Goal: Task Accomplishment & Management: Complete application form

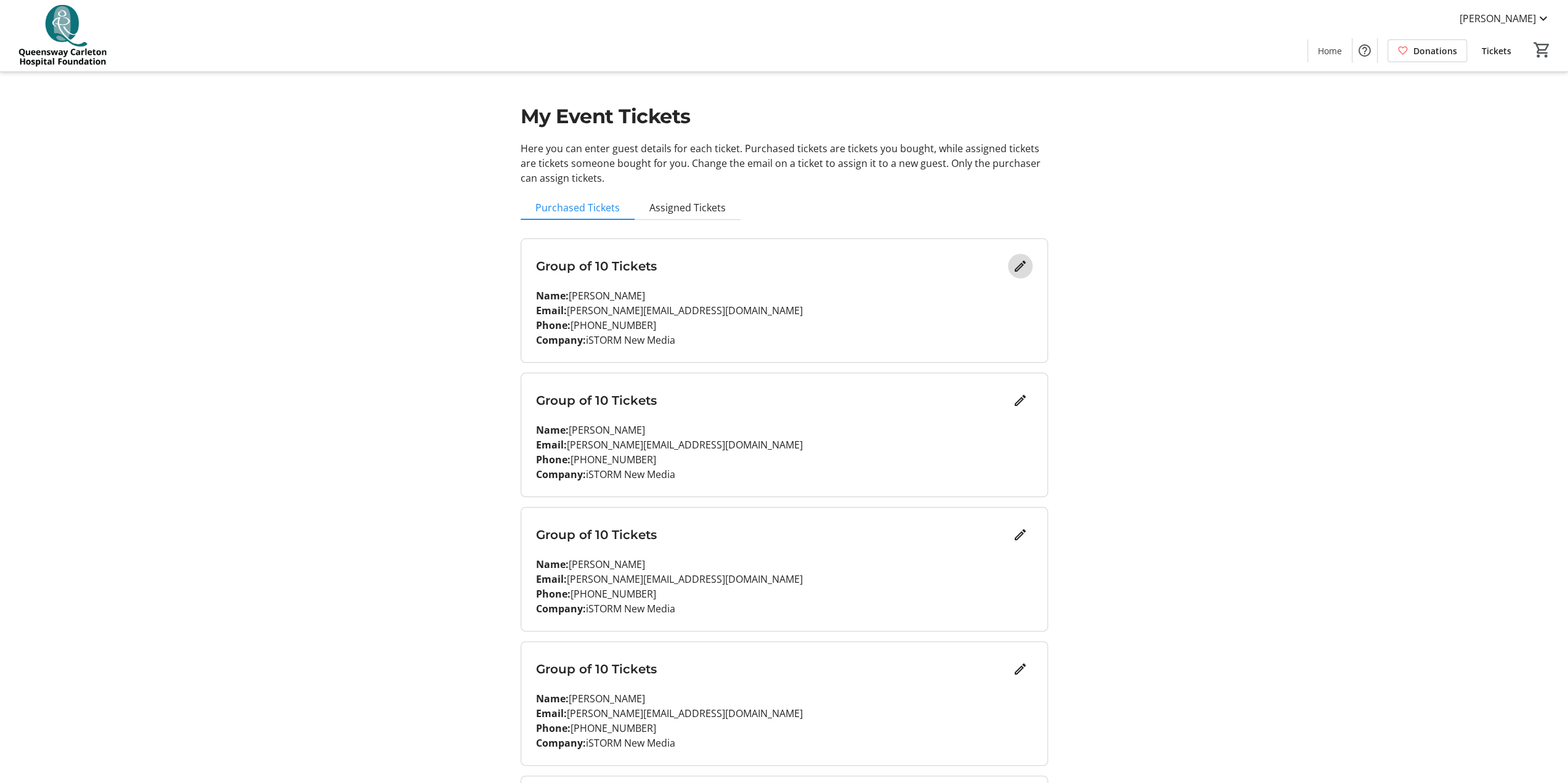
click at [788, 267] on mat-icon "Edit" at bounding box center [1020, 266] width 15 height 15
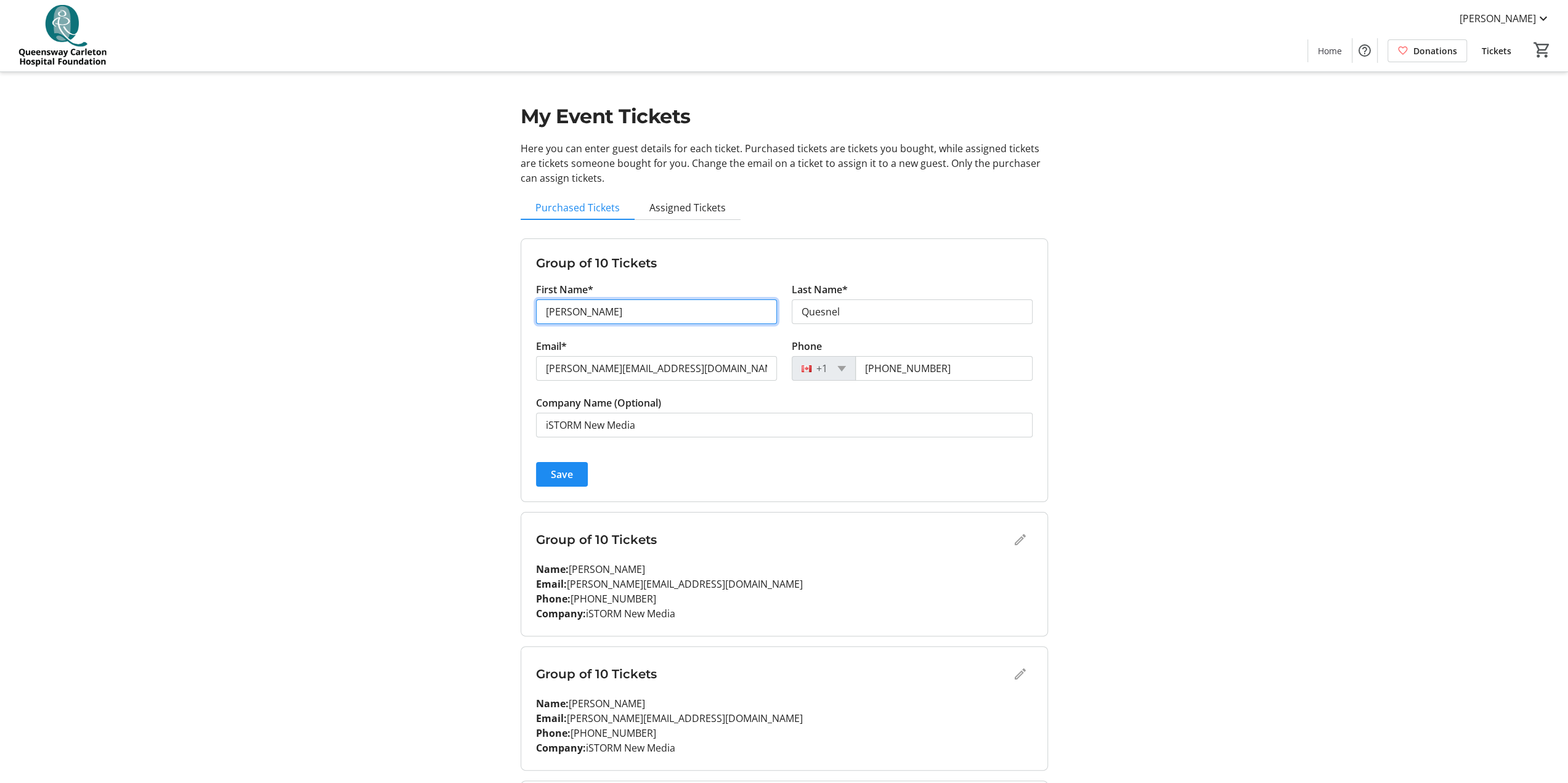
drag, startPoint x: 610, startPoint y: 308, endPoint x: 533, endPoint y: 305, distance: 77.1
click at [533, 305] on div "First Name* [PERSON_NAME]" at bounding box center [656, 310] width 256 height 56
type input "[PERSON_NAME]"
drag, startPoint x: 876, startPoint y: 305, endPoint x: 789, endPoint y: 309, distance: 87.1
click at [788, 309] on div "Last Name* [PERSON_NAME]" at bounding box center [912, 310] width 256 height 56
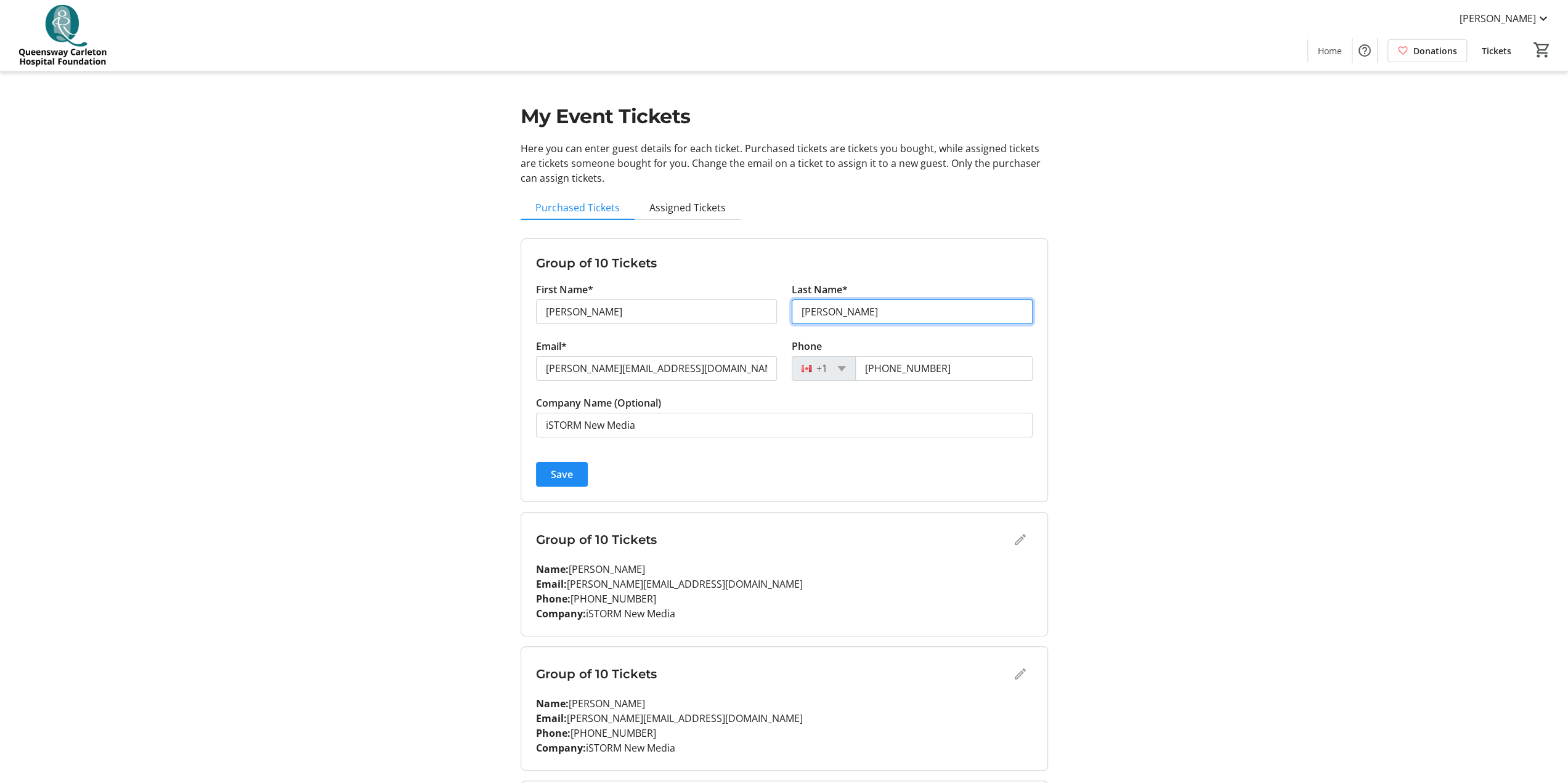
type input "[PERSON_NAME]"
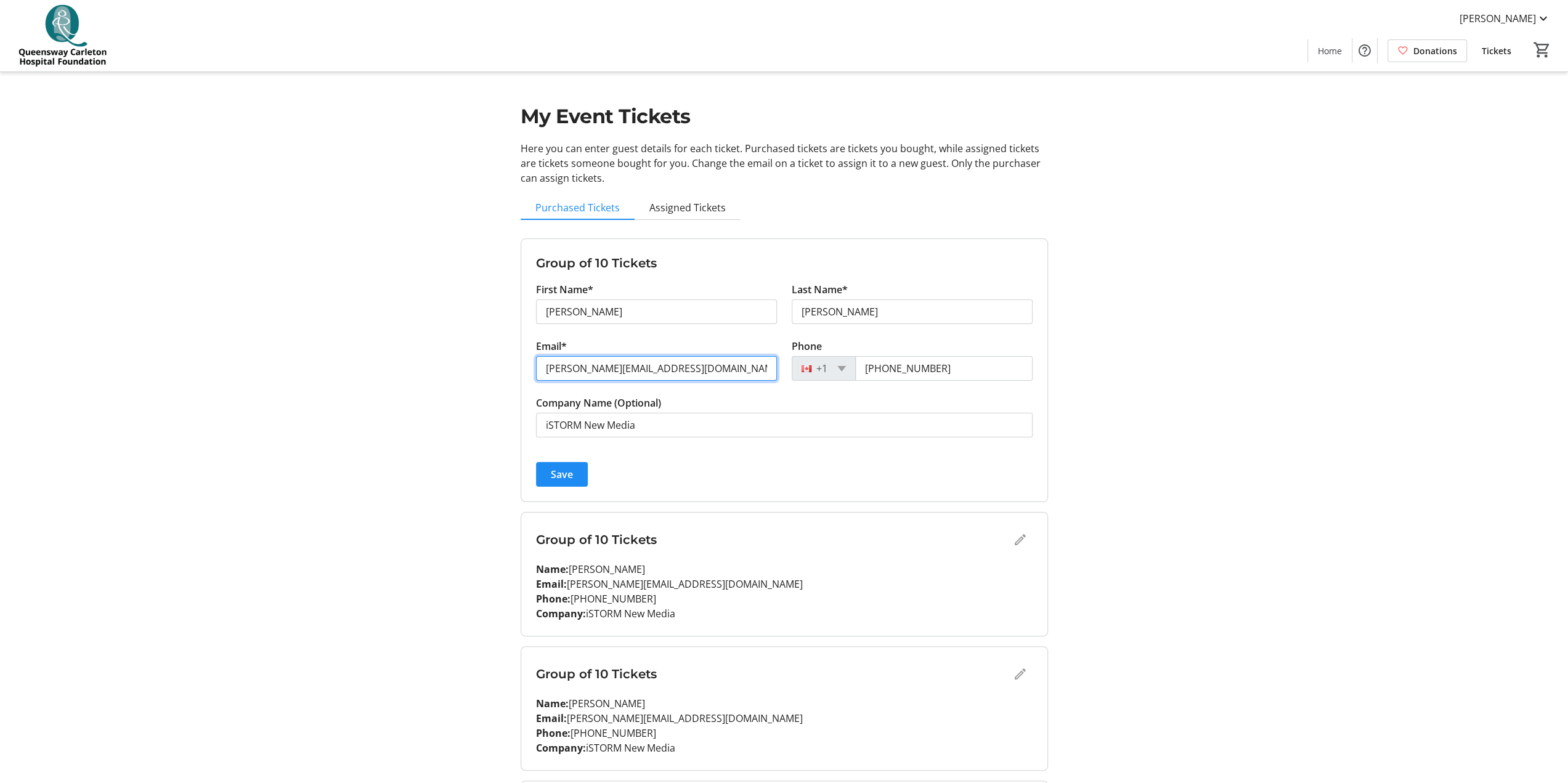
click at [566, 368] on input "[PERSON_NAME][EMAIL_ADDRESS][DOMAIN_NAME]" at bounding box center [656, 368] width 241 height 25
drag, startPoint x: 568, startPoint y: 369, endPoint x: 530, endPoint y: 369, distance: 38.0
click at [530, 369] on div "Email* [PERSON_NAME][EMAIL_ADDRESS][DOMAIN_NAME]" at bounding box center [656, 367] width 256 height 56
type input "[PERSON_NAME][EMAIL_ADDRESS][DOMAIN_NAME]"
drag, startPoint x: 938, startPoint y: 366, endPoint x: 850, endPoint y: 364, distance: 88.0
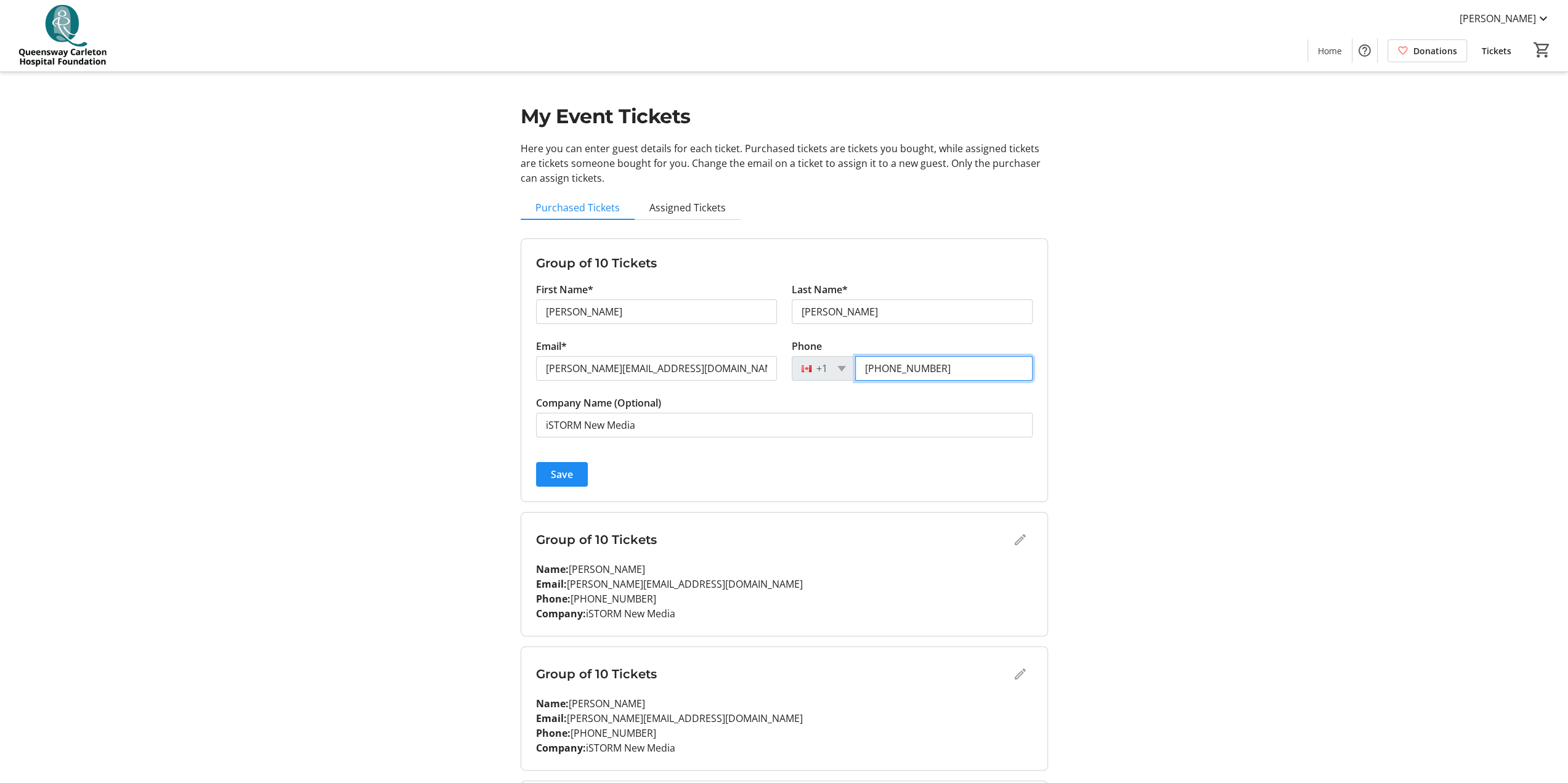
click at [788, 364] on div "[PHONE_NUMBER]" at bounding box center [912, 368] width 241 height 25
click at [788, 377] on input "(613)" at bounding box center [944, 368] width 177 height 25
type input "[PHONE_NUMBER]"
click at [553, 388] on span "Save" at bounding box center [562, 474] width 22 height 15
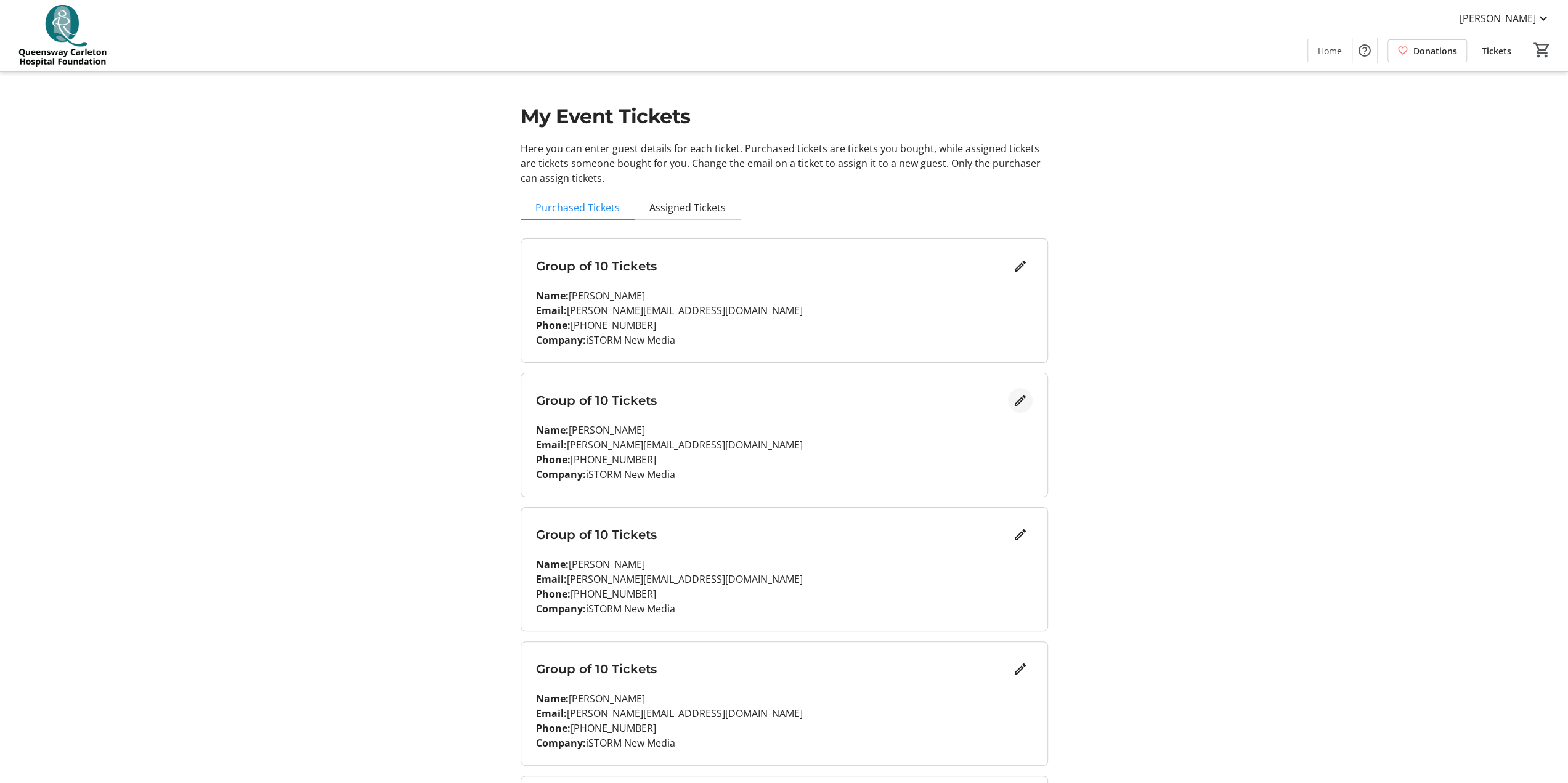
click at [788, 388] on mat-icon "Edit" at bounding box center [1020, 401] width 15 height 15
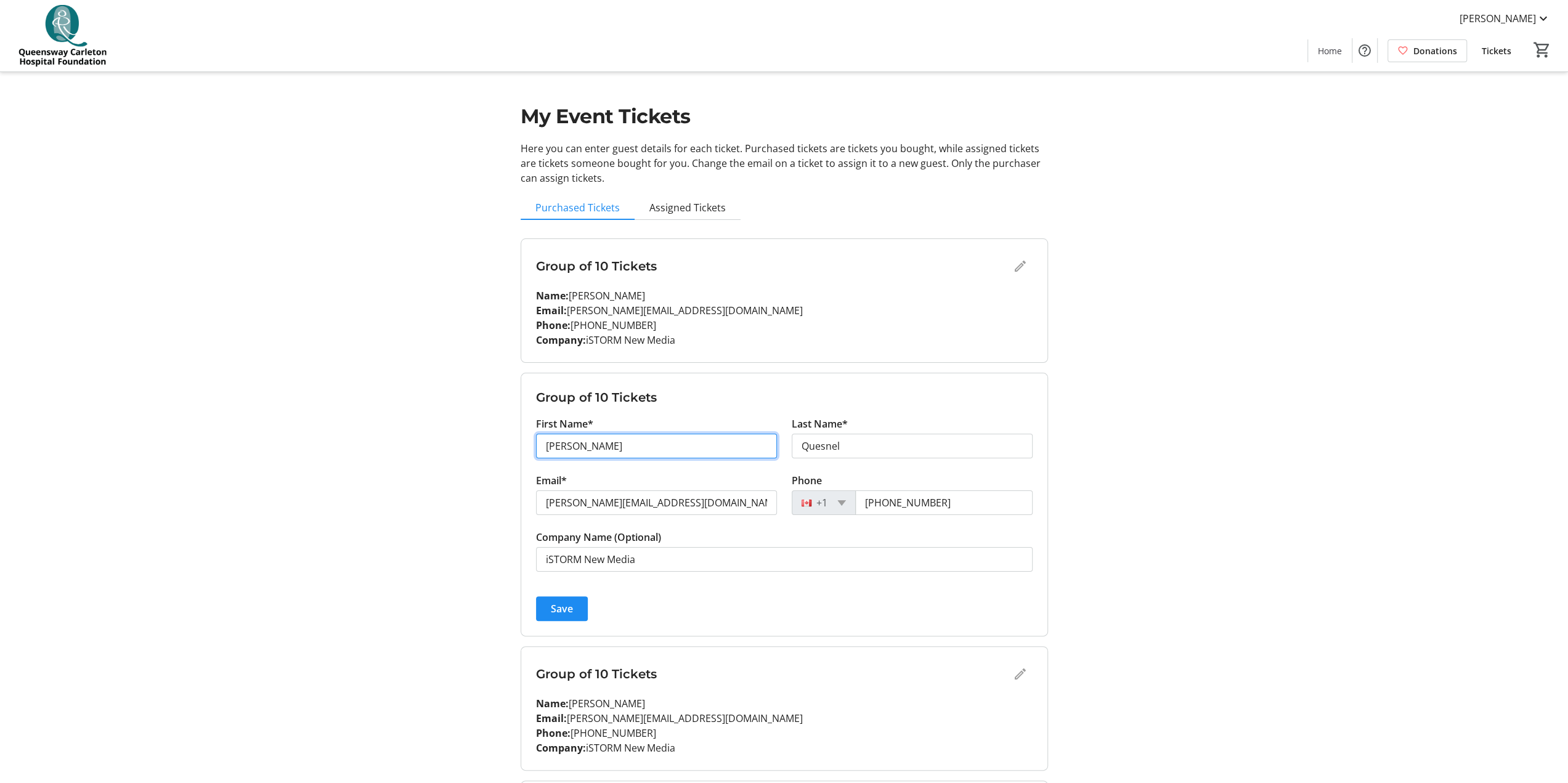
drag, startPoint x: 649, startPoint y: 448, endPoint x: 490, endPoint y: 458, distance: 159.3
type input "[PERSON_NAME]"
type input "Khan"
click at [648, 388] on input "[PERSON_NAME][EMAIL_ADDRESS][DOMAIN_NAME]" at bounding box center [656, 503] width 241 height 25
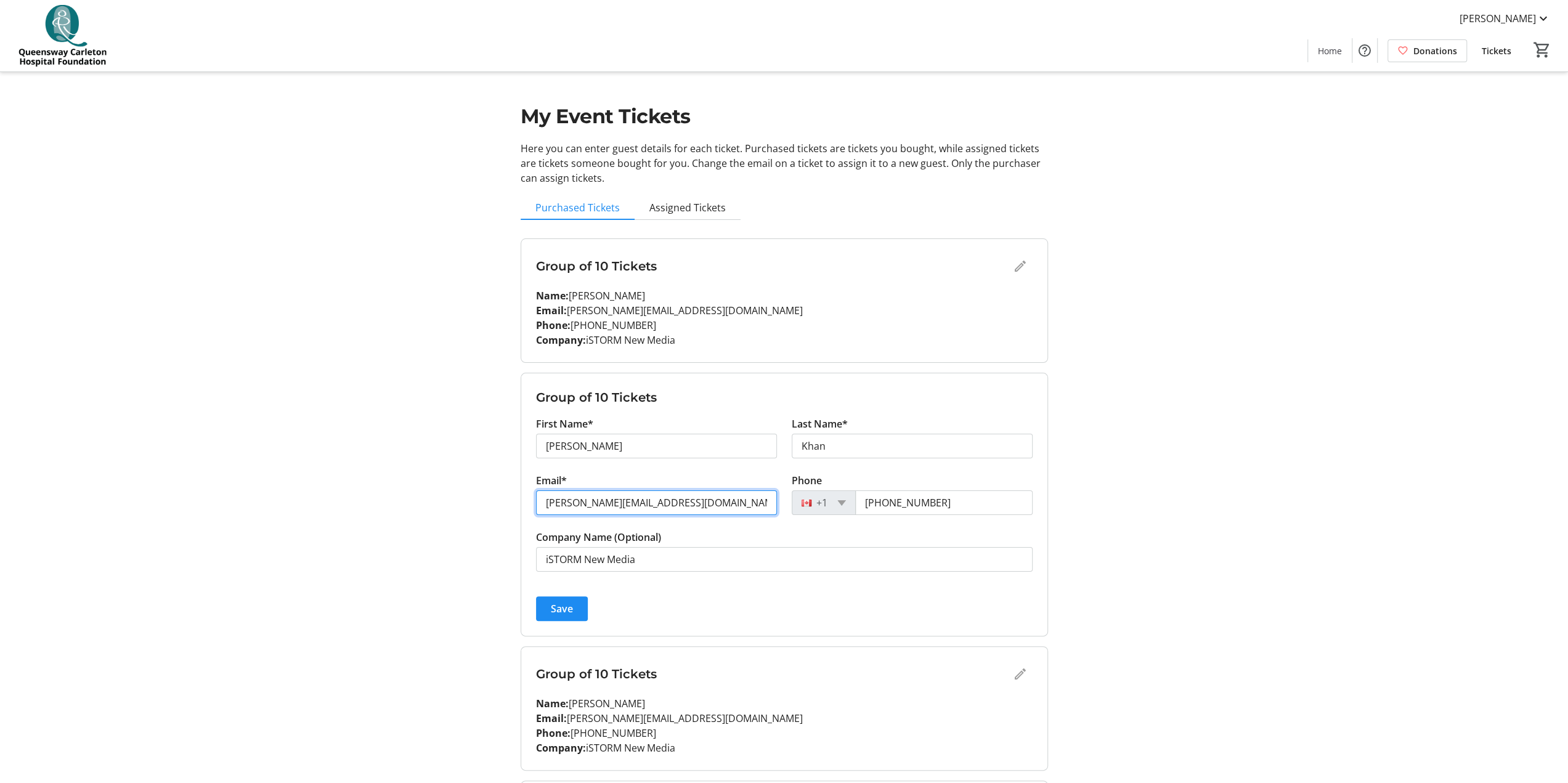
drag, startPoint x: 568, startPoint y: 500, endPoint x: 522, endPoint y: 505, distance: 46.3
click at [522, 388] on form "Group of 10 Tickets First Name* [PERSON_NAME] Last Name* [PERSON_NAME] Email* […" at bounding box center [784, 505] width 526 height 263
drag, startPoint x: 628, startPoint y: 502, endPoint x: 509, endPoint y: 501, distance: 119.0
type input "[PERSON_NAME][EMAIL_ADDRESS][DOMAIN_NAME]"
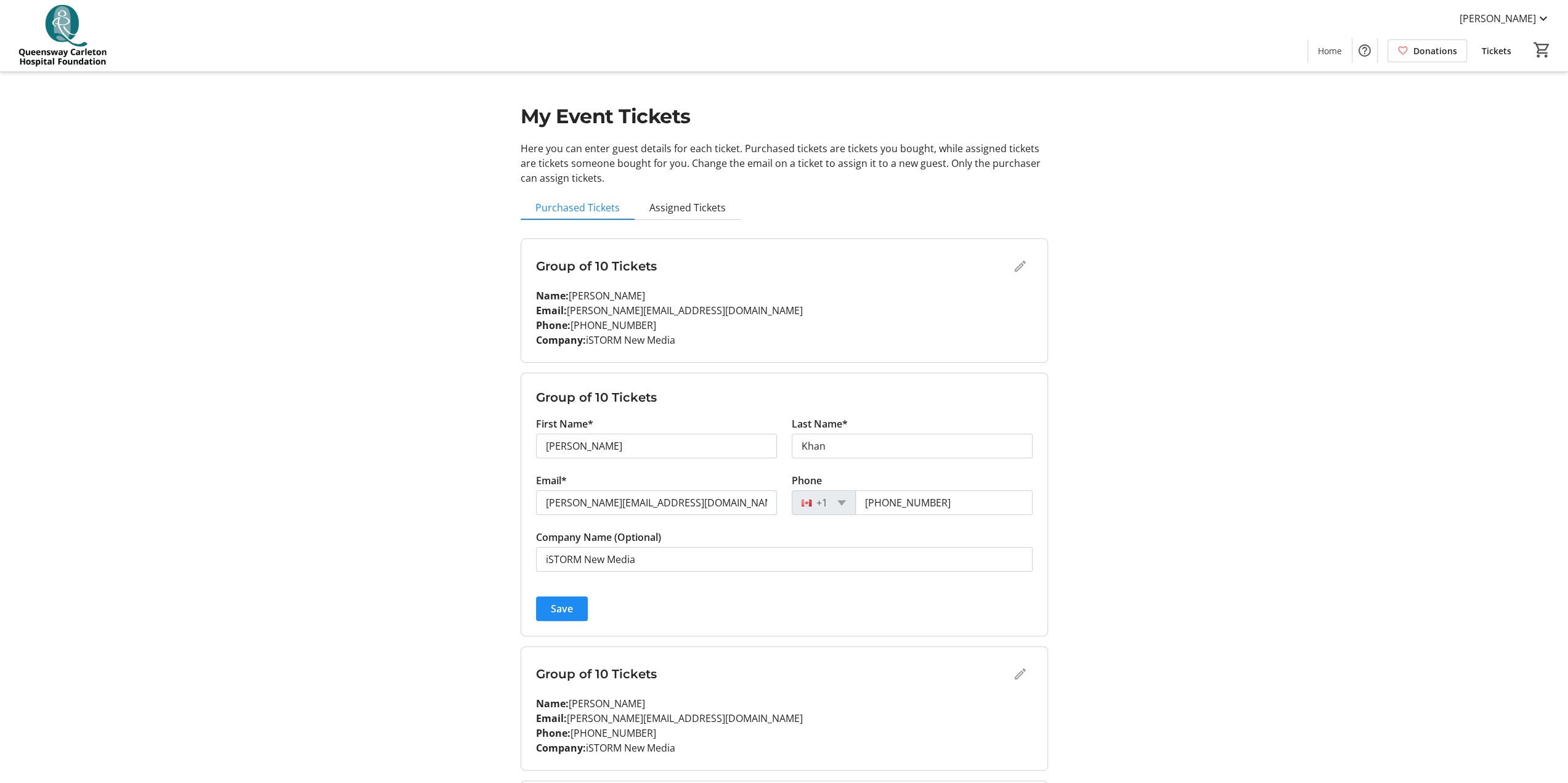
click at [788, 388] on tr-form-field "Phone [PHONE_NUMBER]" at bounding box center [912, 501] width 241 height 56
drag, startPoint x: 942, startPoint y: 500, endPoint x: 790, endPoint y: 497, distance: 152.0
click at [788, 388] on div "Phone [PHONE_NUMBER]" at bounding box center [912, 501] width 256 height 56
type input "[PHONE_NUMBER]"
click at [558, 388] on span "Save" at bounding box center [562, 609] width 22 height 15
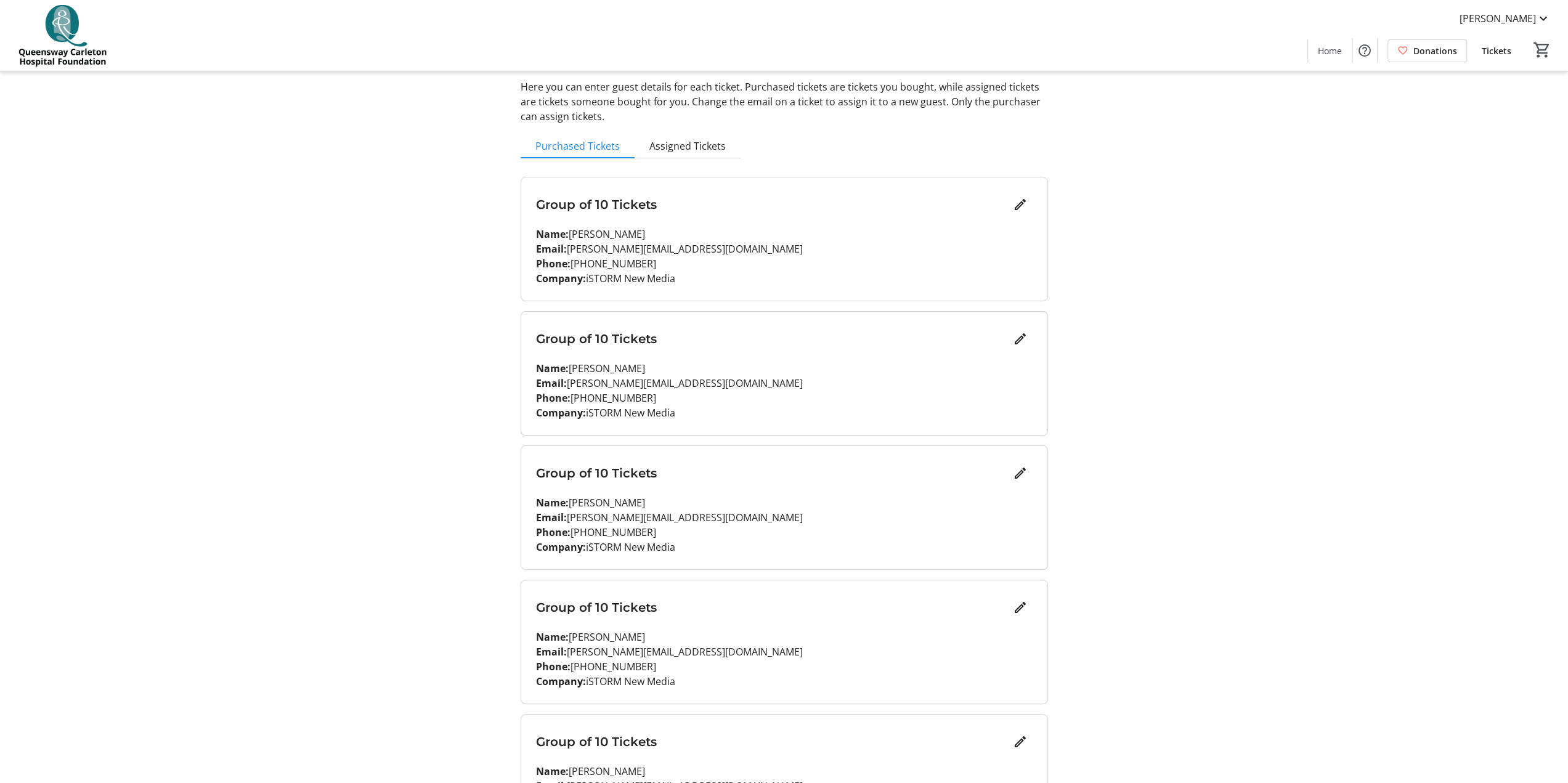
scroll to position [123, 0]
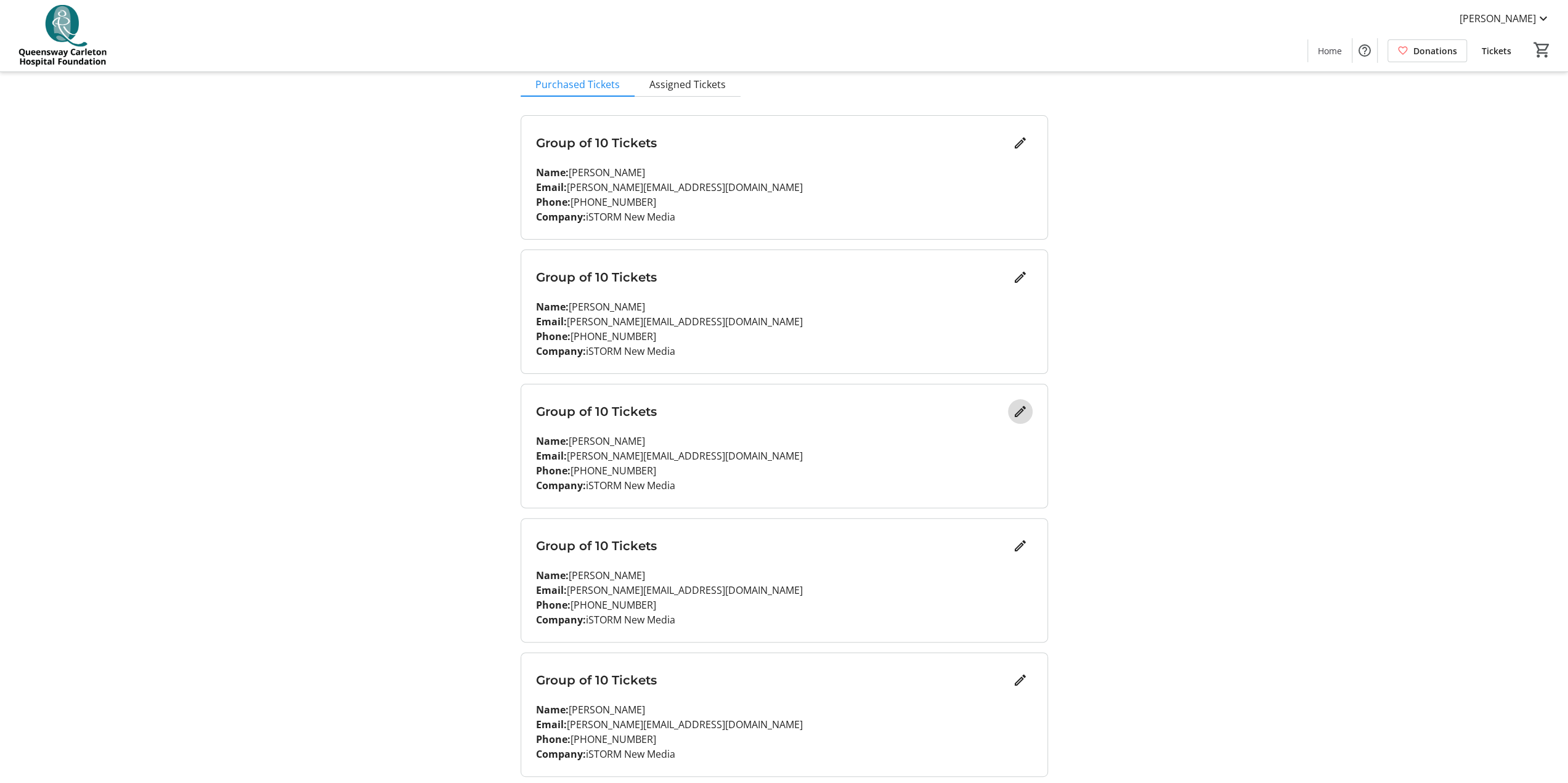
click at [788, 388] on mat-icon "Edit" at bounding box center [1020, 412] width 15 height 15
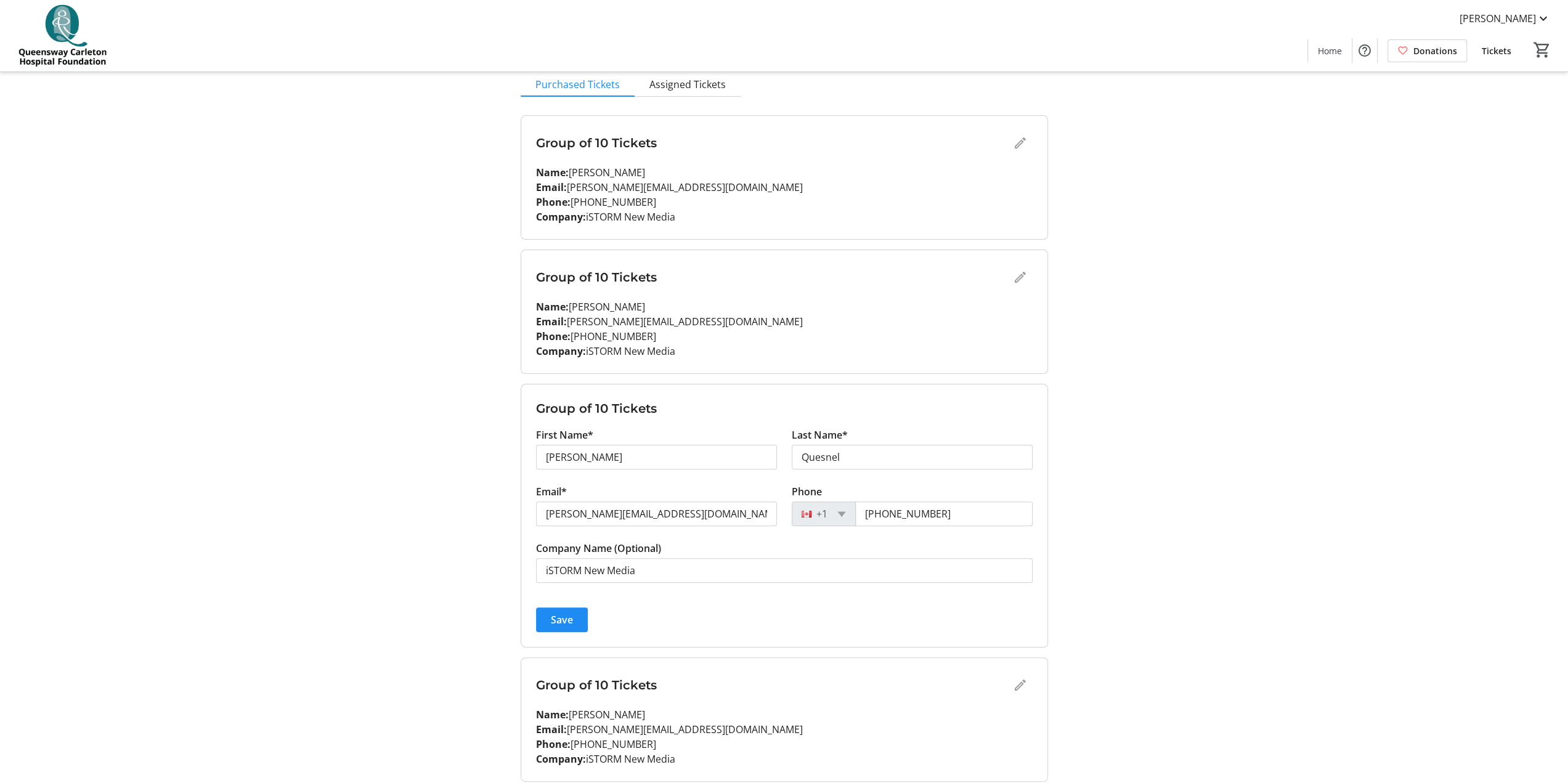
click at [520, 388] on div "Group of 10 Tickets First Name* [PERSON_NAME] Last Name* [PERSON_NAME] Email* […" at bounding box center [784, 516] width 527 height 264
drag, startPoint x: 582, startPoint y: 458, endPoint x: 526, endPoint y: 452, distance: 56.3
click at [526, 388] on form "Group of 10 Tickets First Name* [PERSON_NAME] Last Name* [PERSON_NAME] Email* […" at bounding box center [784, 516] width 526 height 263
type input "[PERSON_NAME]"
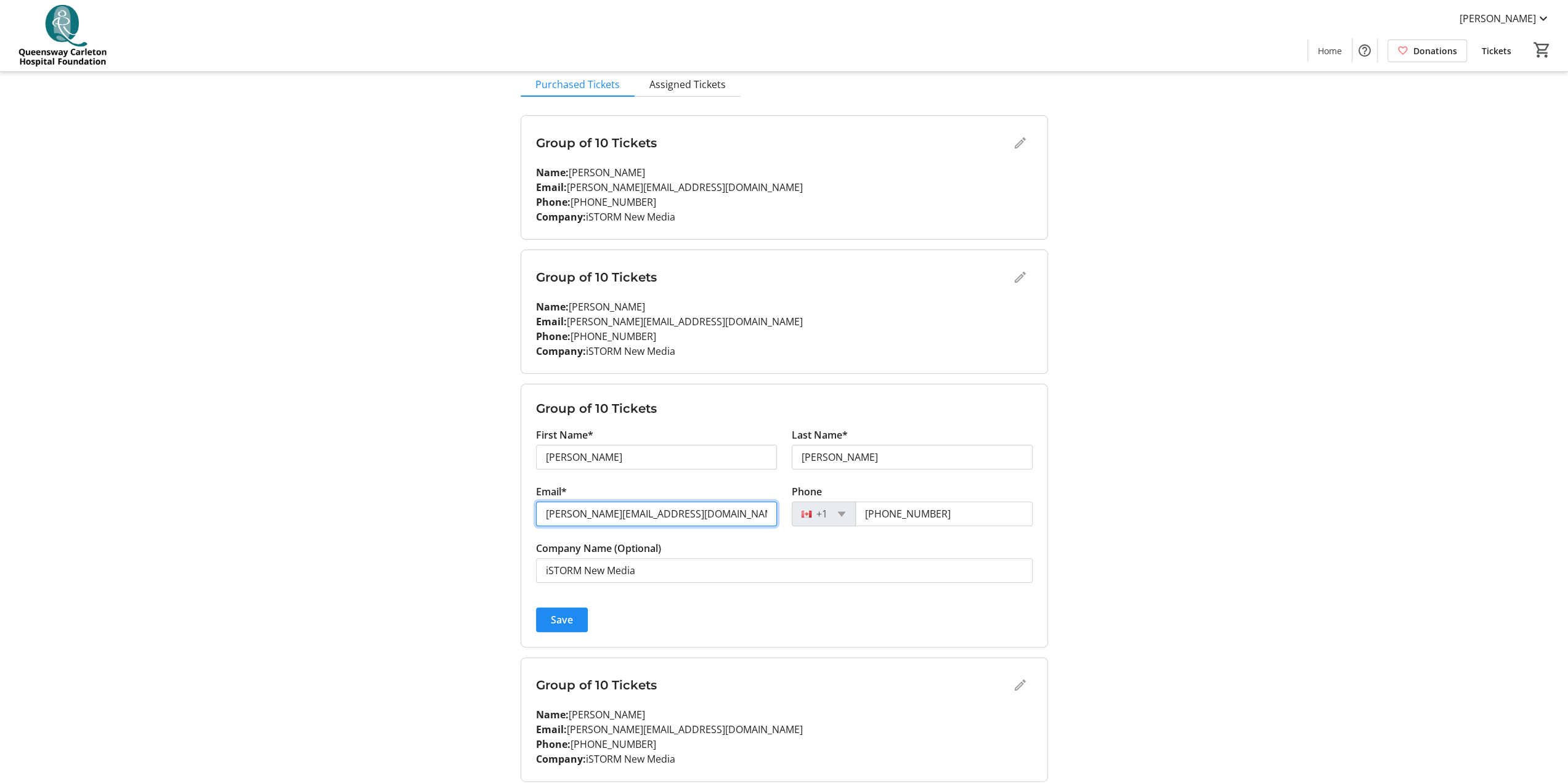
drag, startPoint x: 625, startPoint y: 511, endPoint x: 501, endPoint y: 511, distance: 124.0
click at [501, 388] on div "My Event Tickets Here you can enter guest details for each ticket. Purchased ti…" at bounding box center [784, 757] width 813 height 1761
paste input "[PERSON_NAME]"
type input "[PERSON_NAME][EMAIL_ADDRESS][DOMAIN_NAME]"
click at [555, 388] on span "Save" at bounding box center [562, 620] width 22 height 15
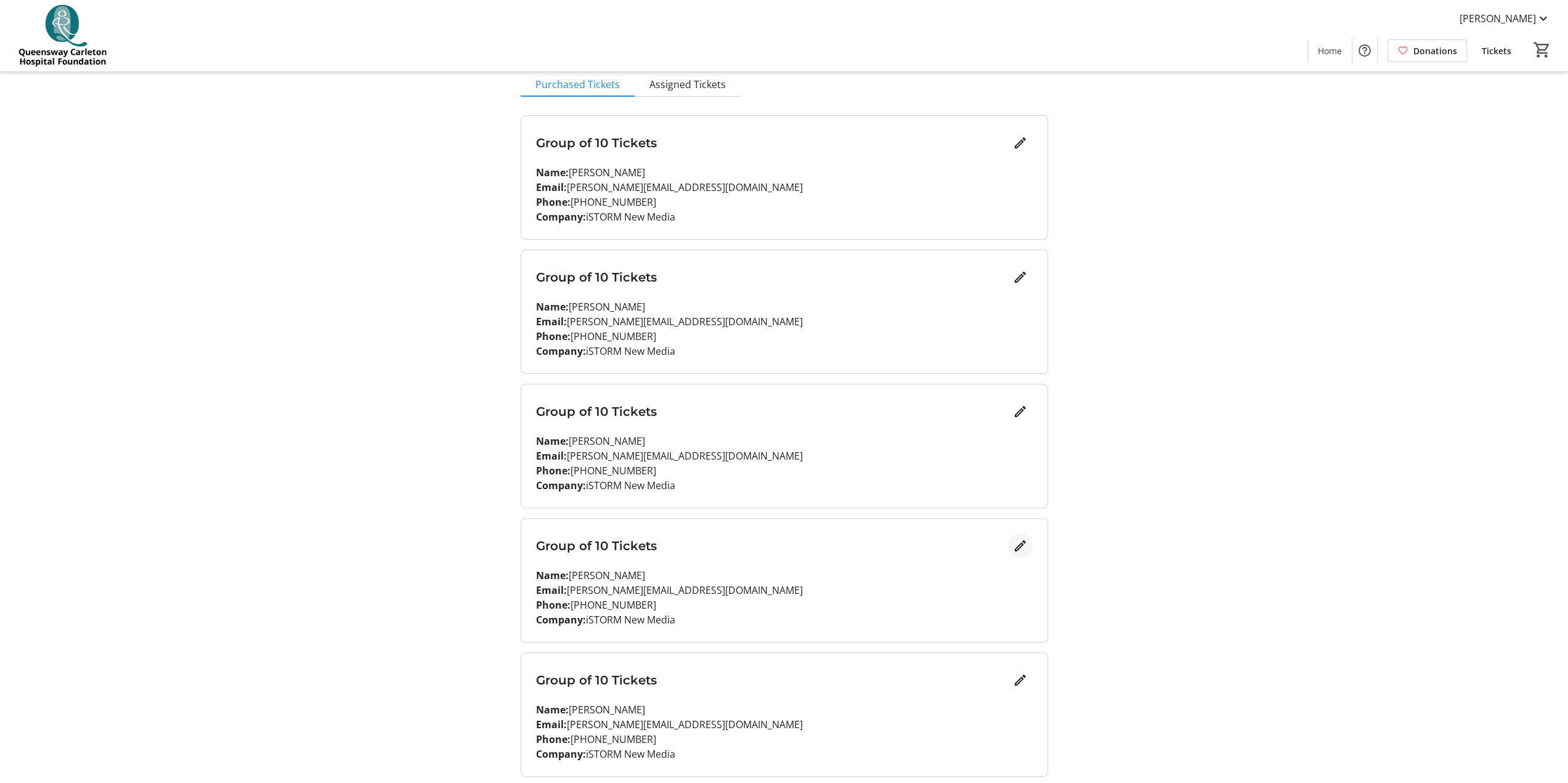
click at [788, 388] on mat-icon "Edit" at bounding box center [1020, 546] width 15 height 15
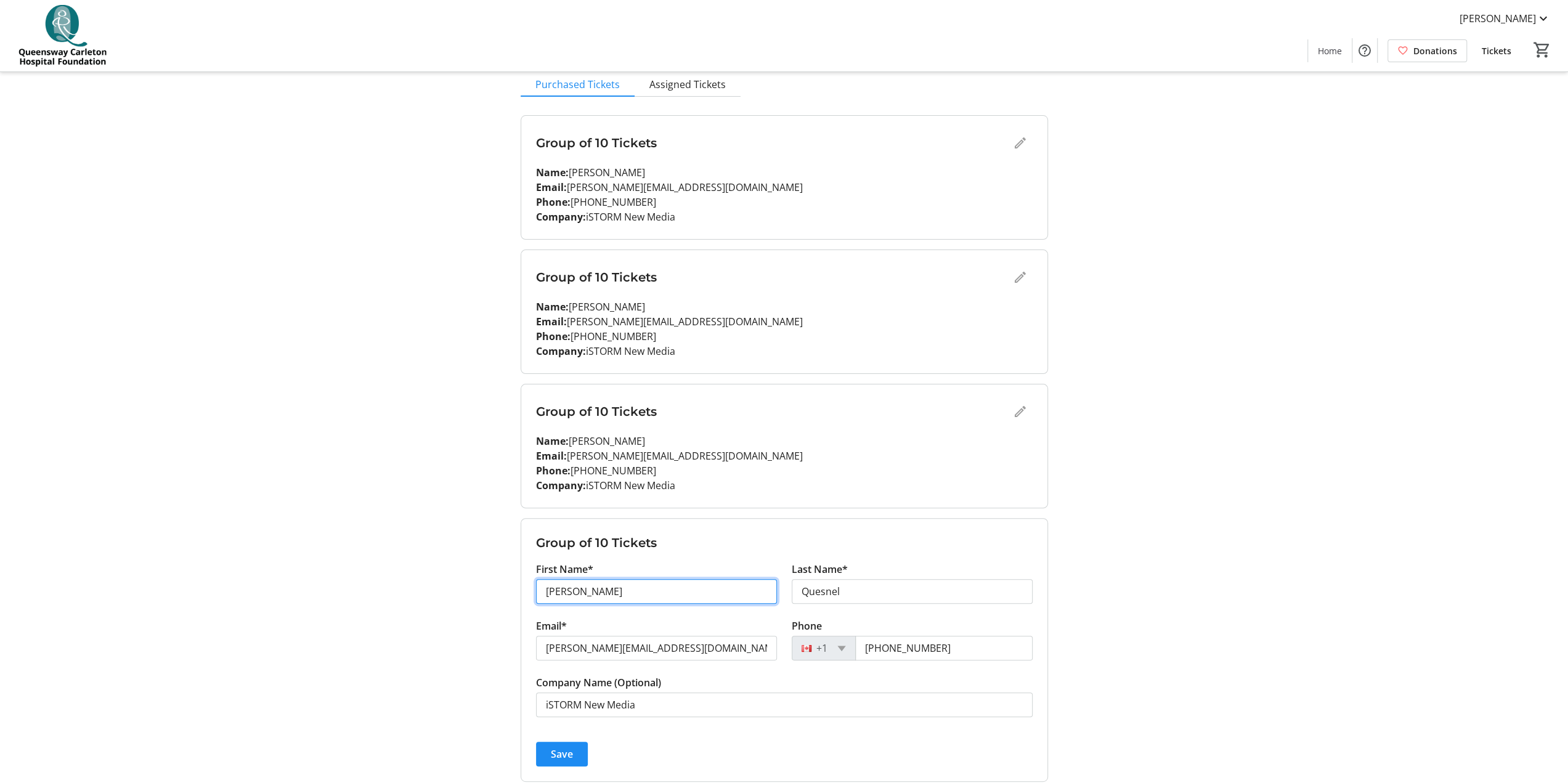
drag, startPoint x: 594, startPoint y: 590, endPoint x: 488, endPoint y: 594, distance: 106.1
click at [494, 388] on div "My Event Tickets Here you can enter guest details for each ticket. Purchased ti…" at bounding box center [784, 757] width 813 height 1761
type input "[PERSON_NAME]"
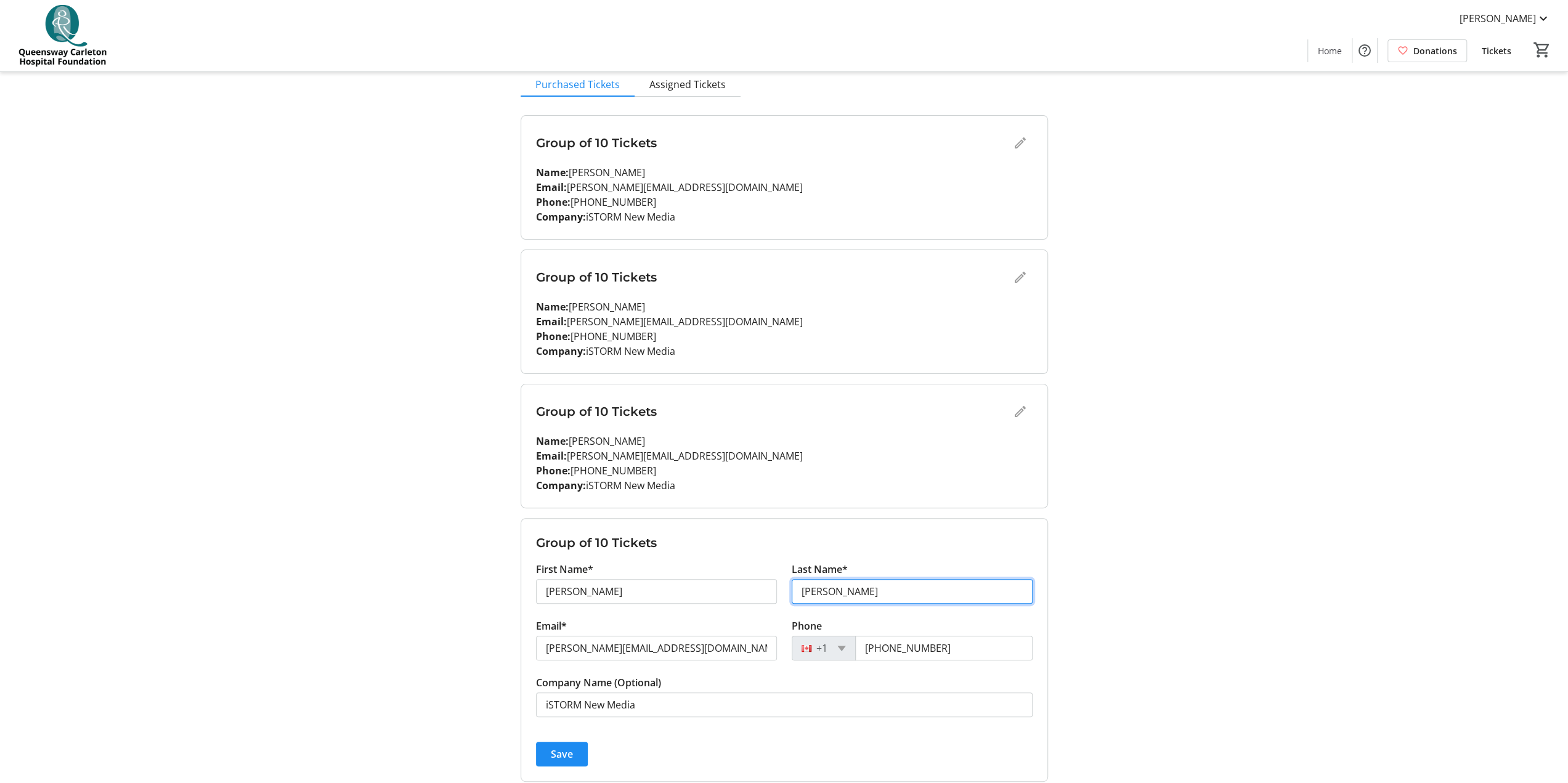
type input "[PERSON_NAME]"
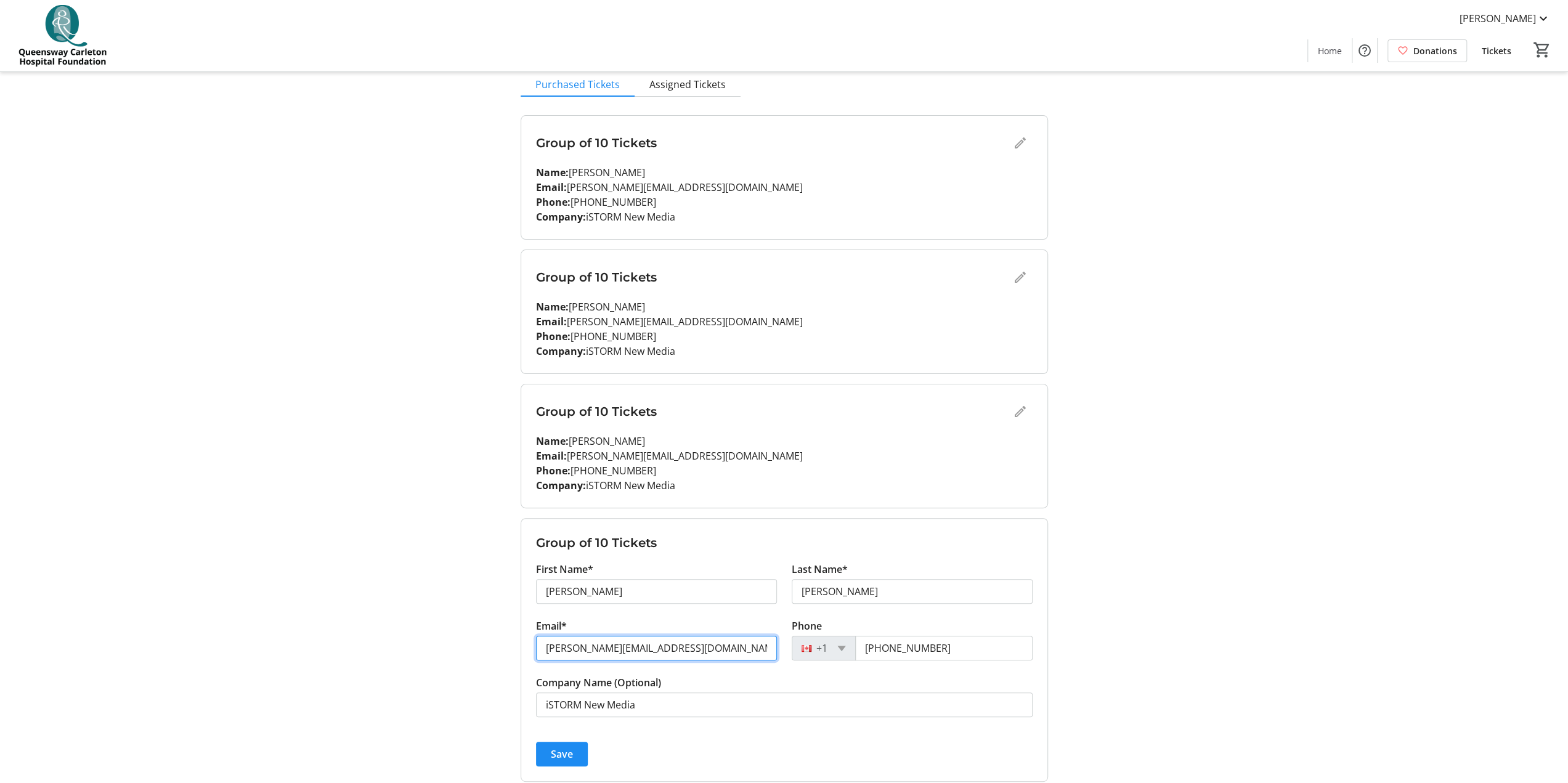
drag, startPoint x: 639, startPoint y: 649, endPoint x: 511, endPoint y: 657, distance: 128.2
click at [511, 388] on div "My Event Tickets Here you can enter guest details for each ticket. Purchased ti…" at bounding box center [784, 757] width 813 height 1761
paste input "[PERSON_NAME]"
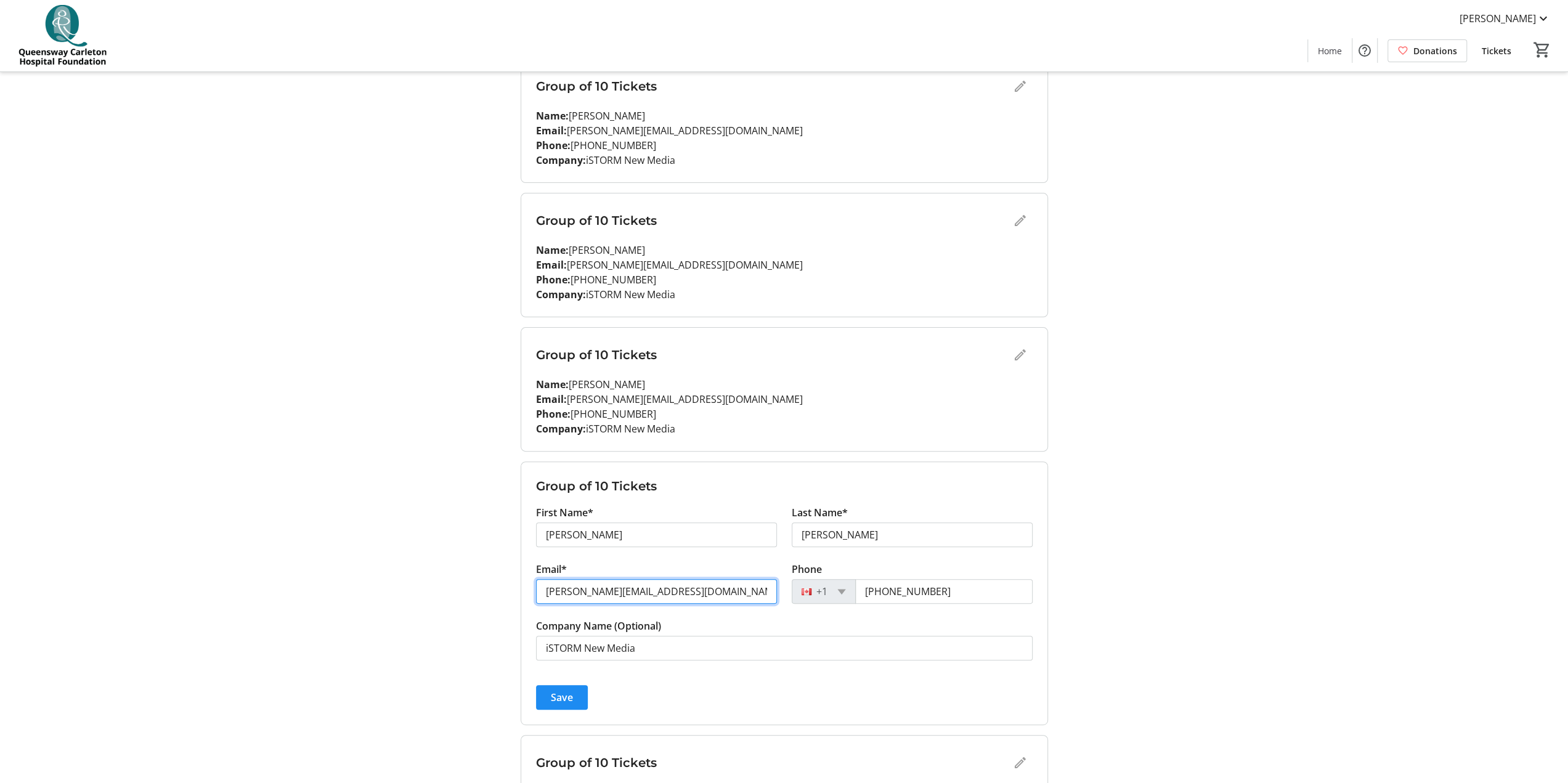
scroll to position [247, 0]
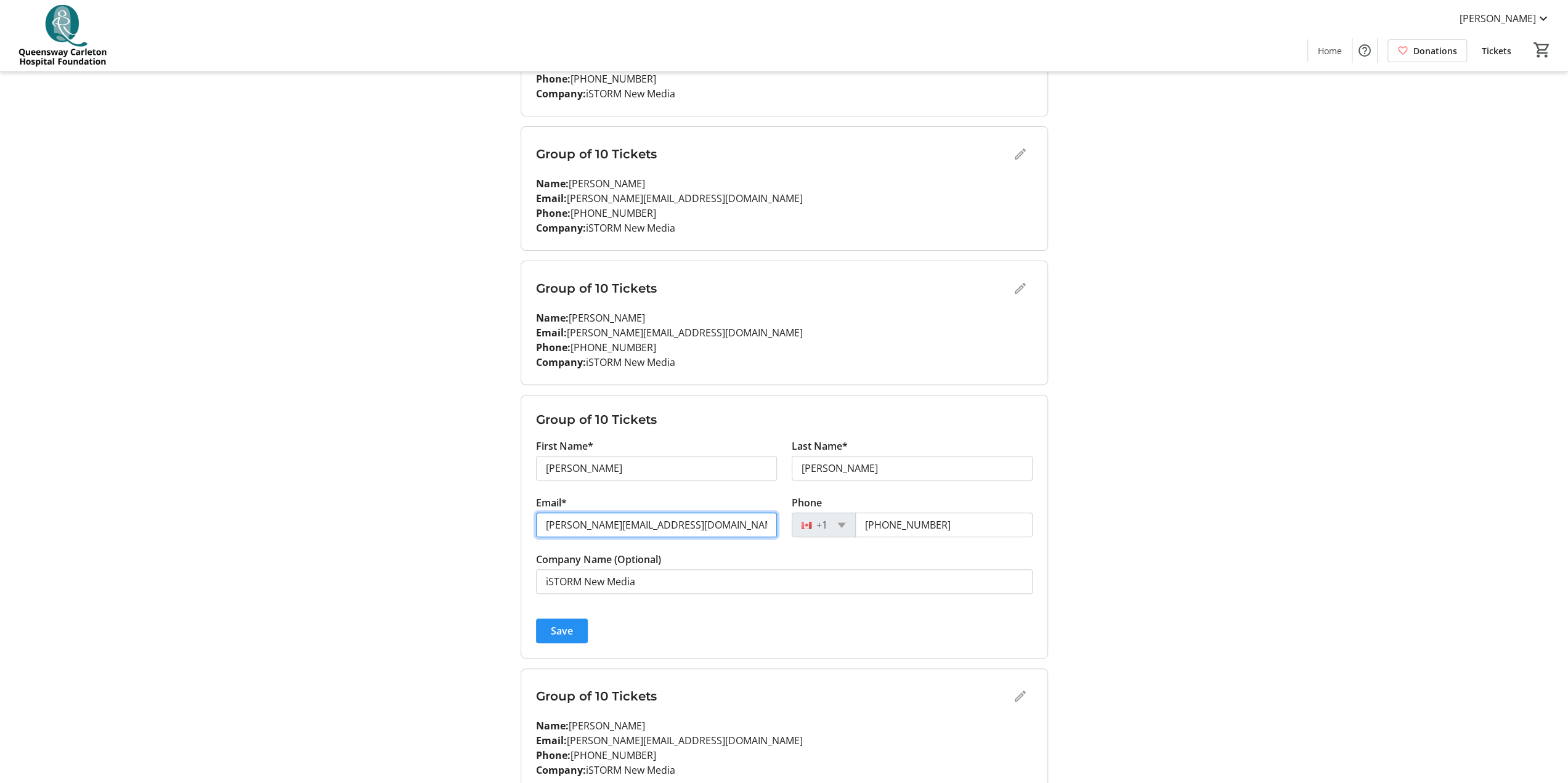
type input "[PERSON_NAME][EMAIL_ADDRESS][DOMAIN_NAME]"
click at [567, 388] on span "Save" at bounding box center [562, 631] width 22 height 15
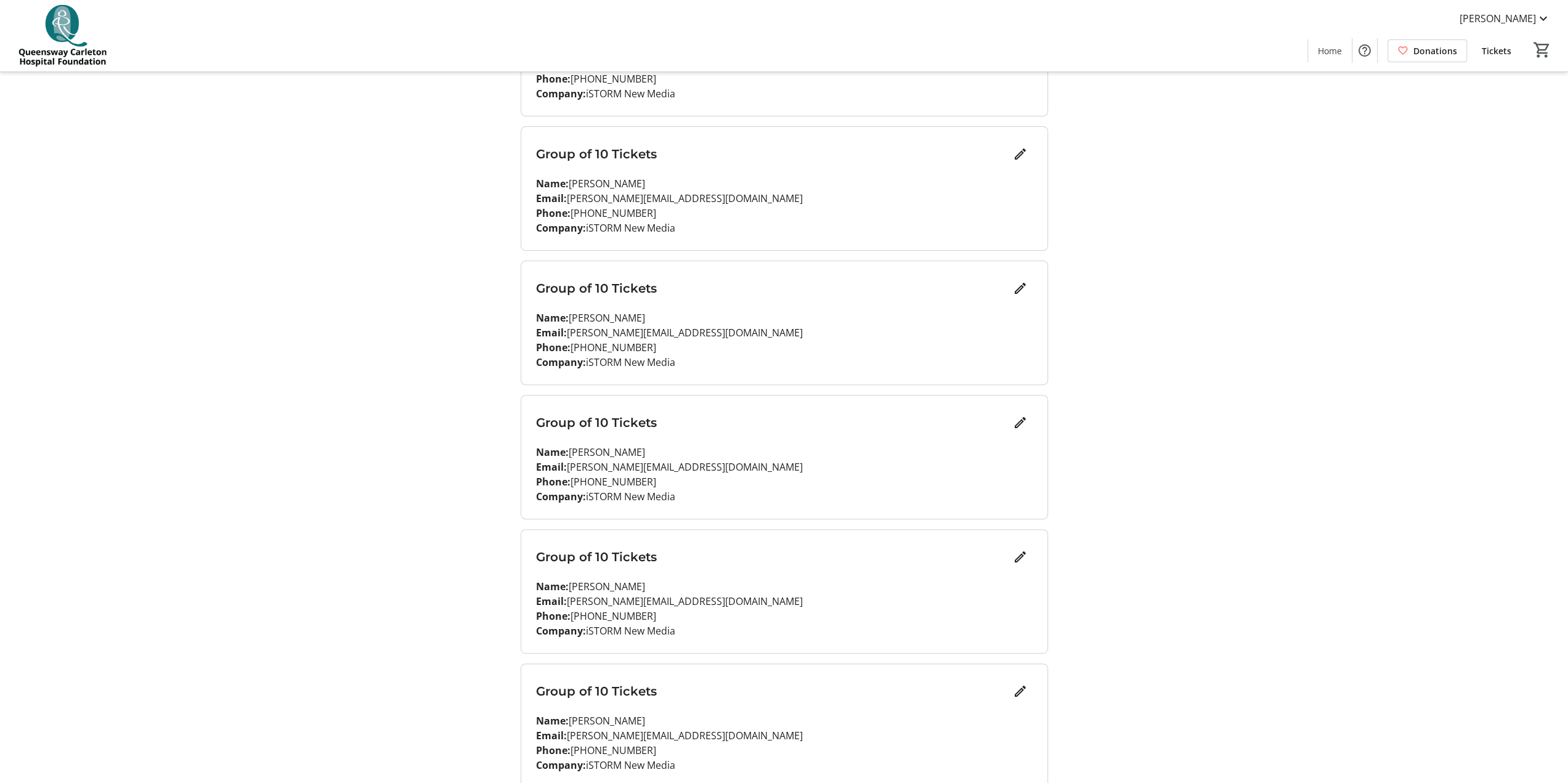
scroll to position [308, 0]
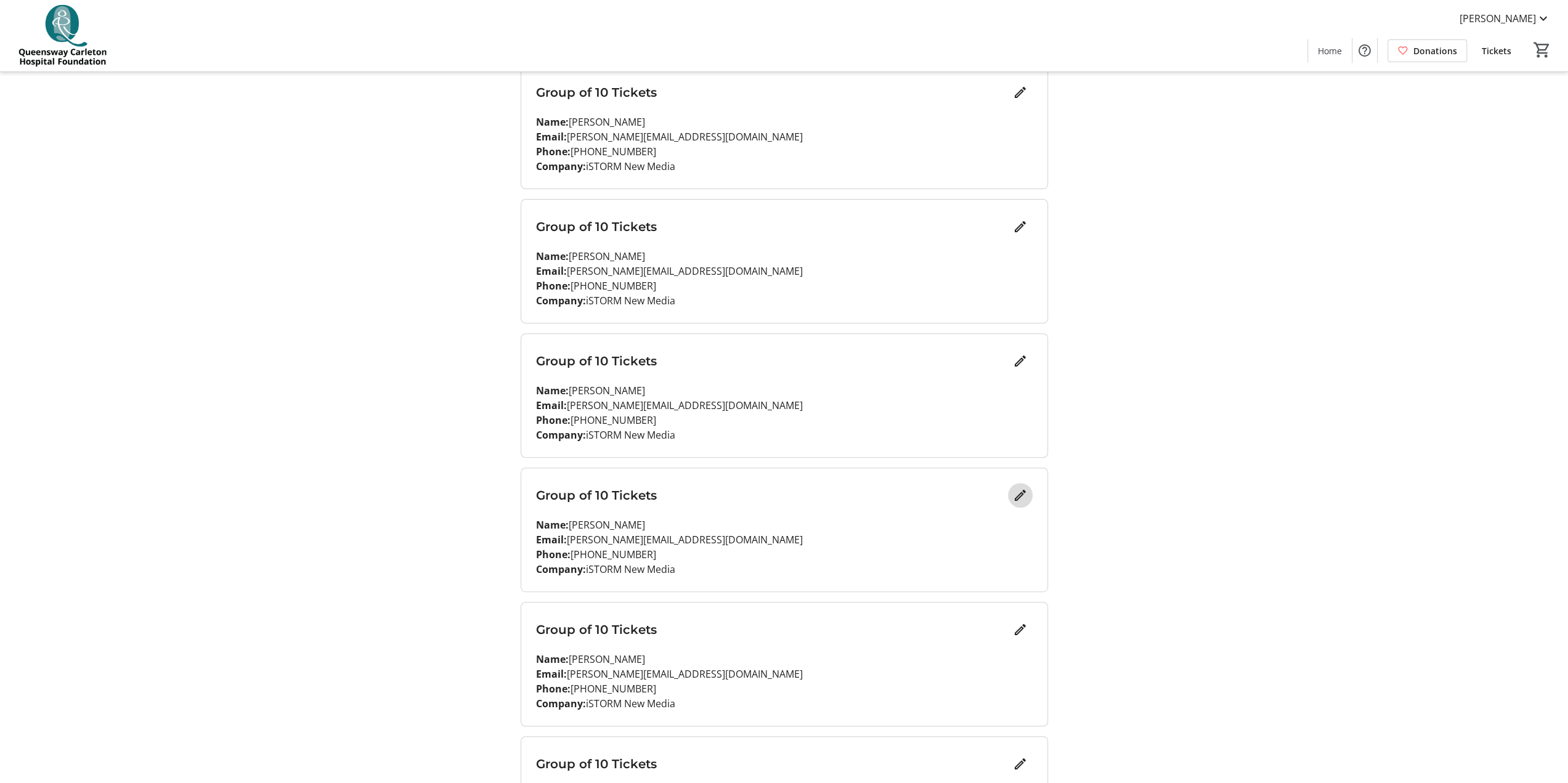
click at [788, 388] on mat-icon "Edit" at bounding box center [1020, 496] width 15 height 15
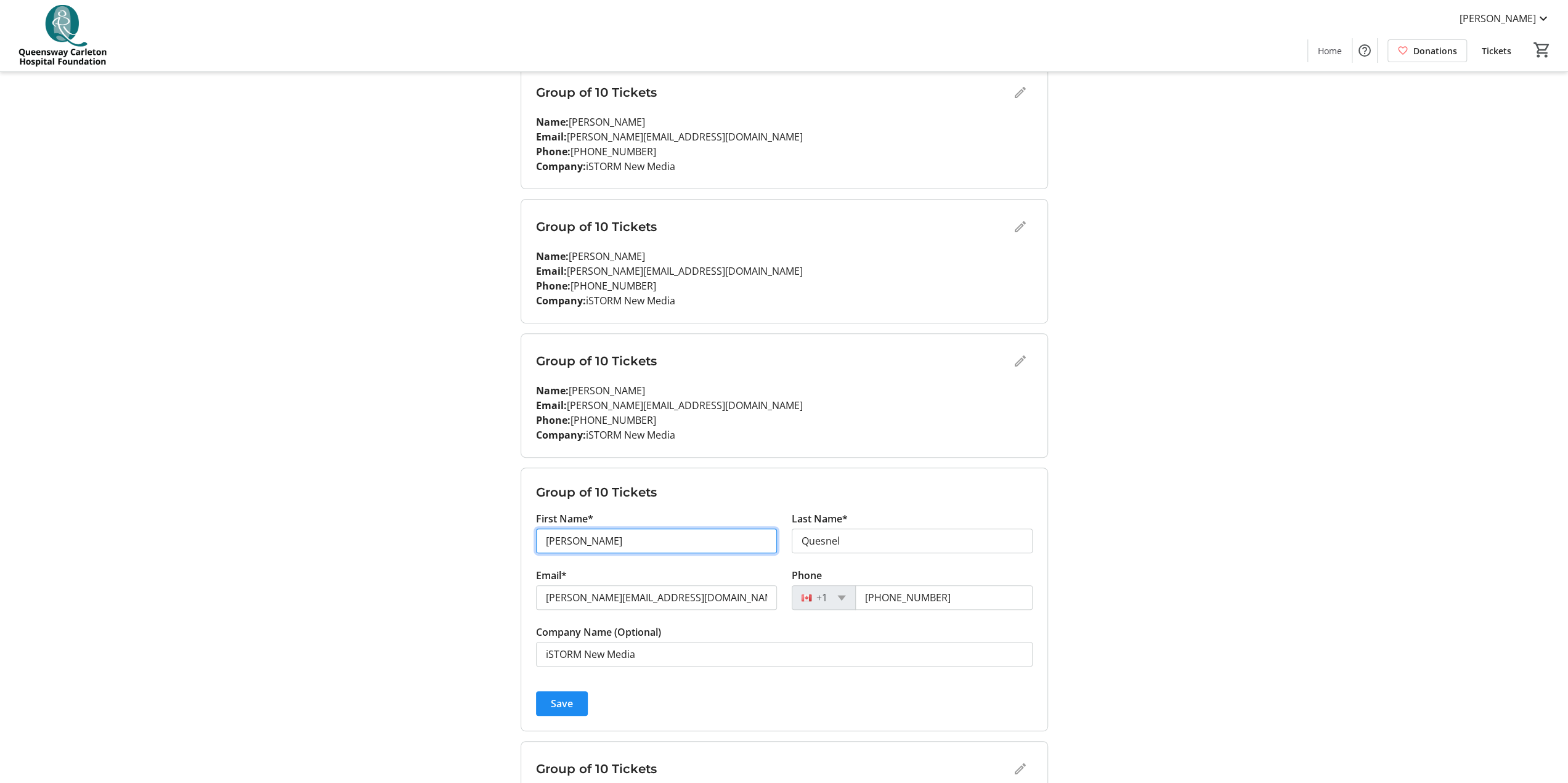
drag, startPoint x: 614, startPoint y: 542, endPoint x: 531, endPoint y: 544, distance: 83.0
click at [531, 388] on div "First Name* [PERSON_NAME]" at bounding box center [656, 540] width 256 height 56
type input "Walied"
type input "Nsairi"
drag, startPoint x: 637, startPoint y: 597, endPoint x: 491, endPoint y: 589, distance: 146.2
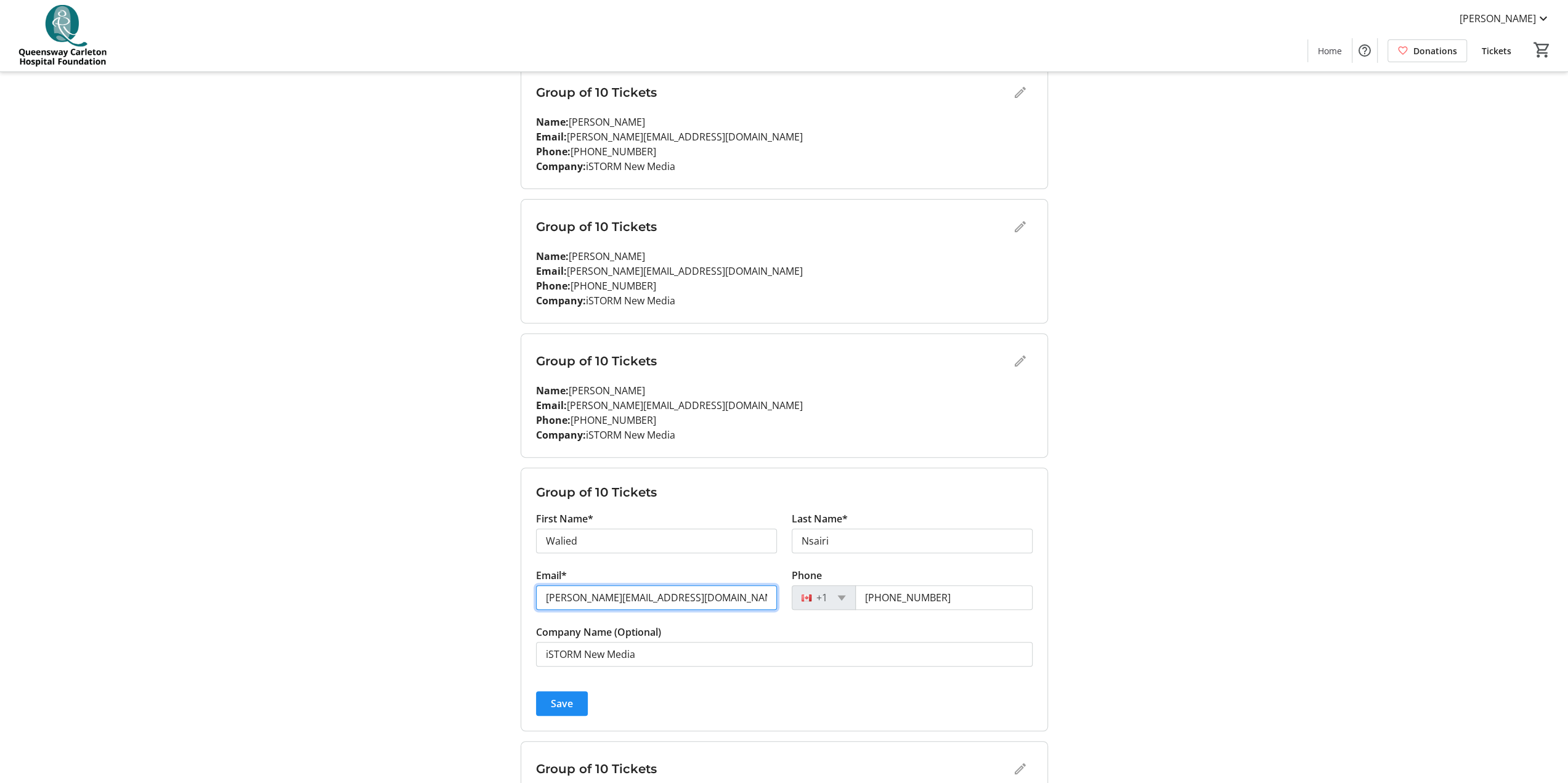
click at [493, 388] on div "My Event Tickets Here you can enter guest details for each ticket. Purchased ti…" at bounding box center [784, 572] width 813 height 1761
paste input "[PERSON_NAME]"
type input "[PERSON_NAME][EMAIL_ADDRESS][DOMAIN_NAME]"
click at [571, 388] on span "Save" at bounding box center [562, 704] width 22 height 15
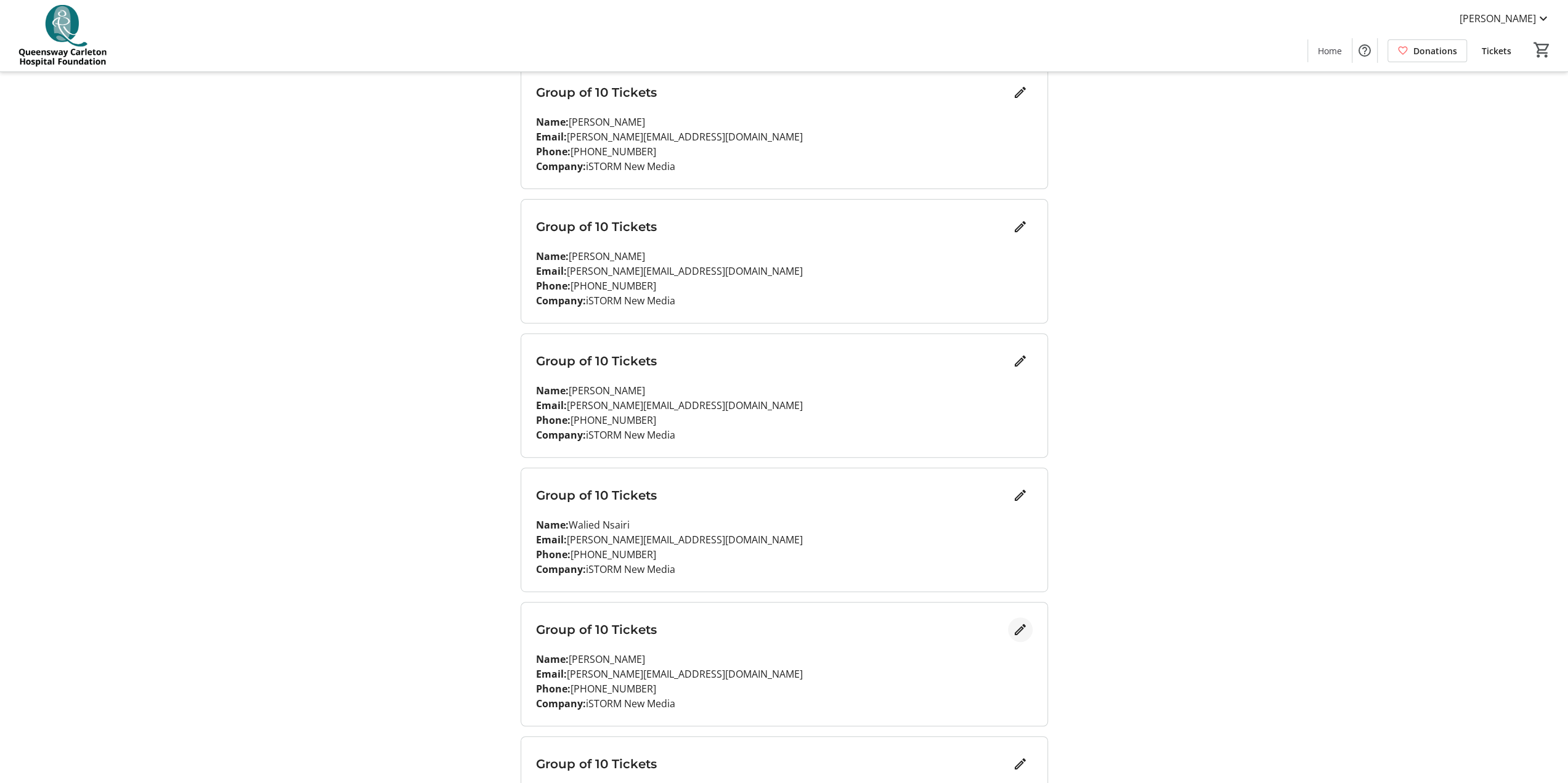
click at [788, 388] on mat-icon "Edit" at bounding box center [1020, 630] width 15 height 15
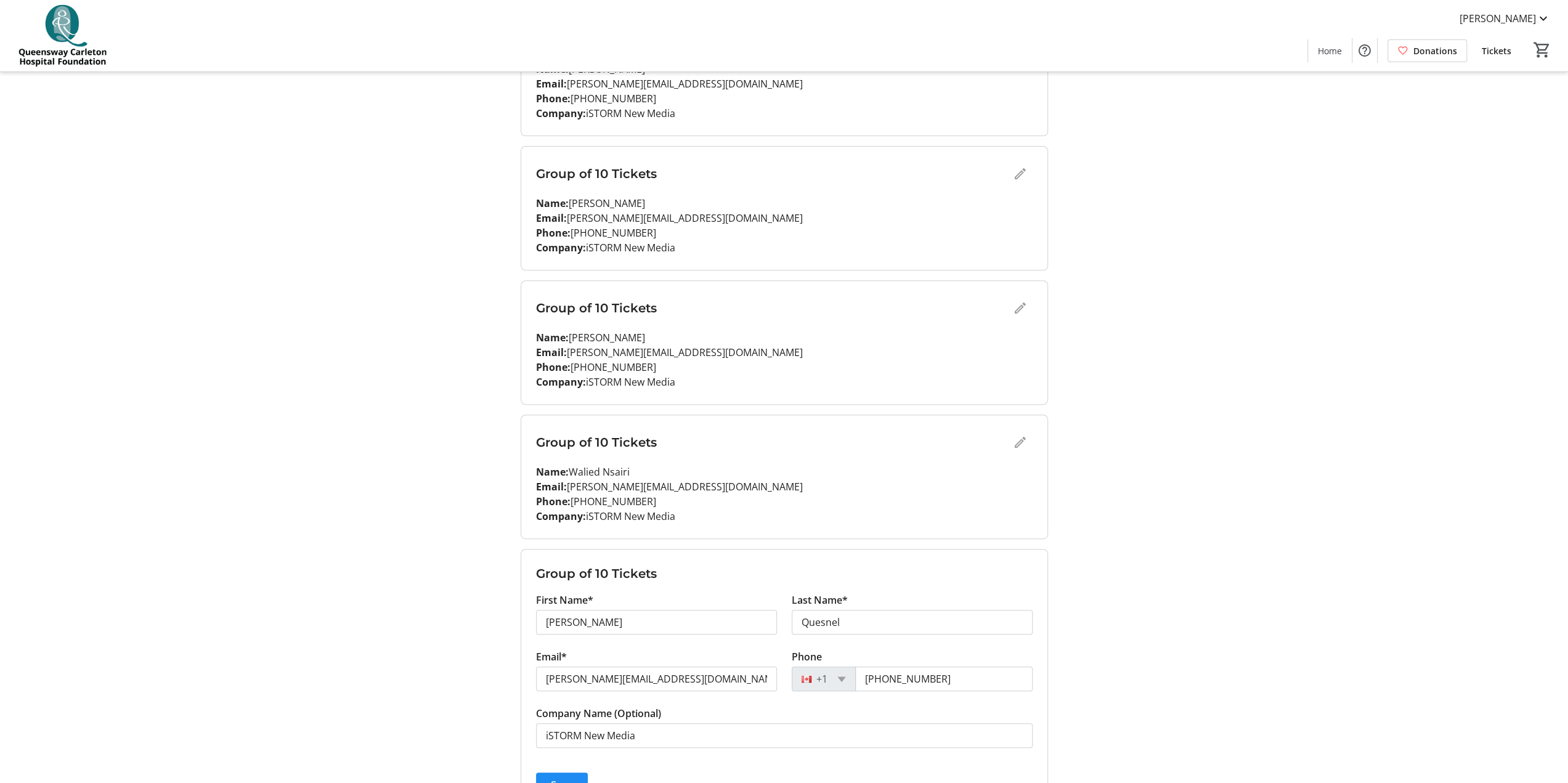
scroll to position [493, 0]
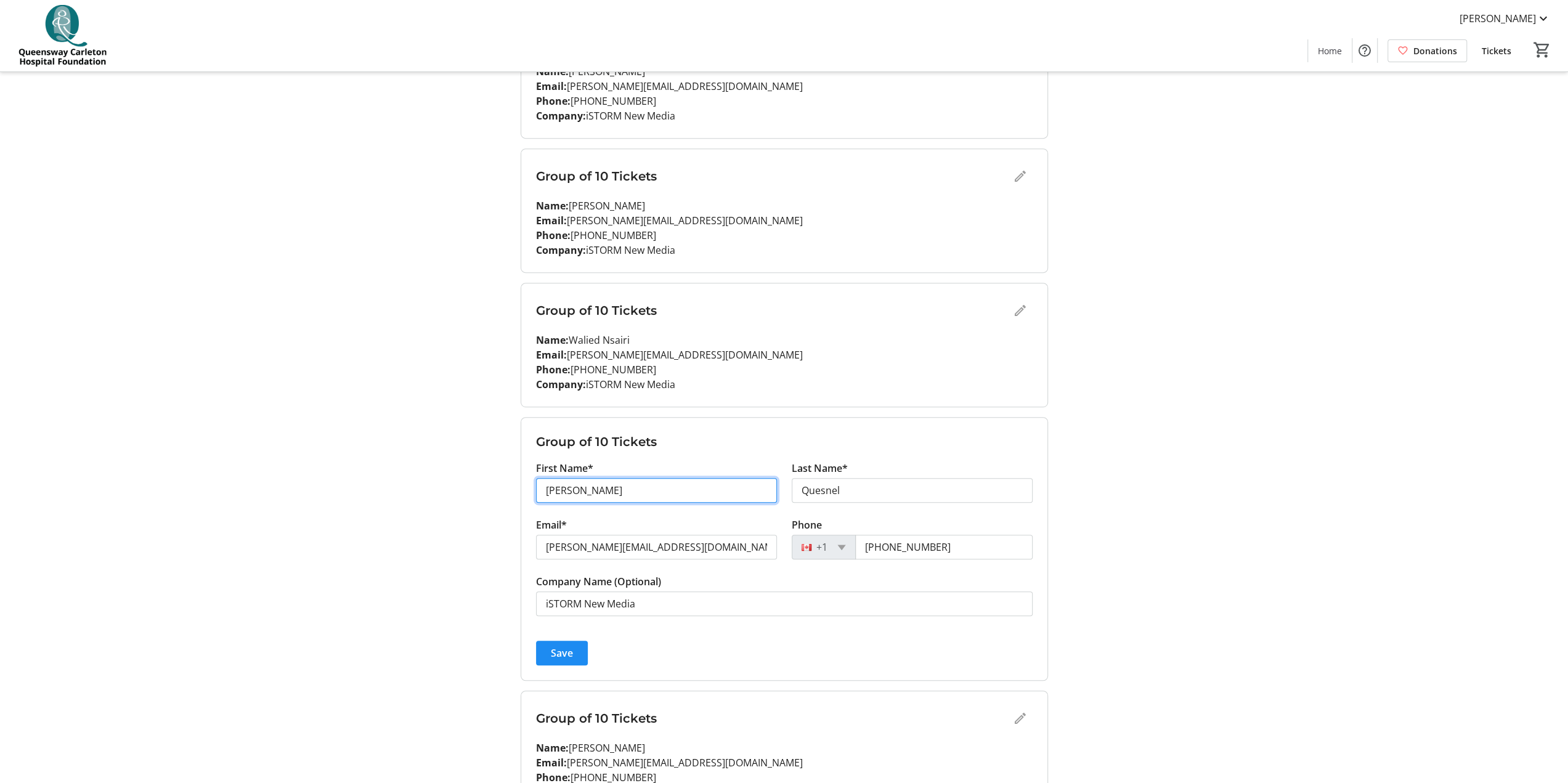
drag, startPoint x: 593, startPoint y: 487, endPoint x: 494, endPoint y: 490, distance: 99.0
click at [494, 388] on div "My Event Tickets Here you can enter guest details for each ticket. Purchased ti…" at bounding box center [784, 387] width 813 height 1761
type input "Kiran"
type input "[PERSON_NAME]"
drag, startPoint x: 558, startPoint y: 548, endPoint x: 474, endPoint y: 547, distance: 84.0
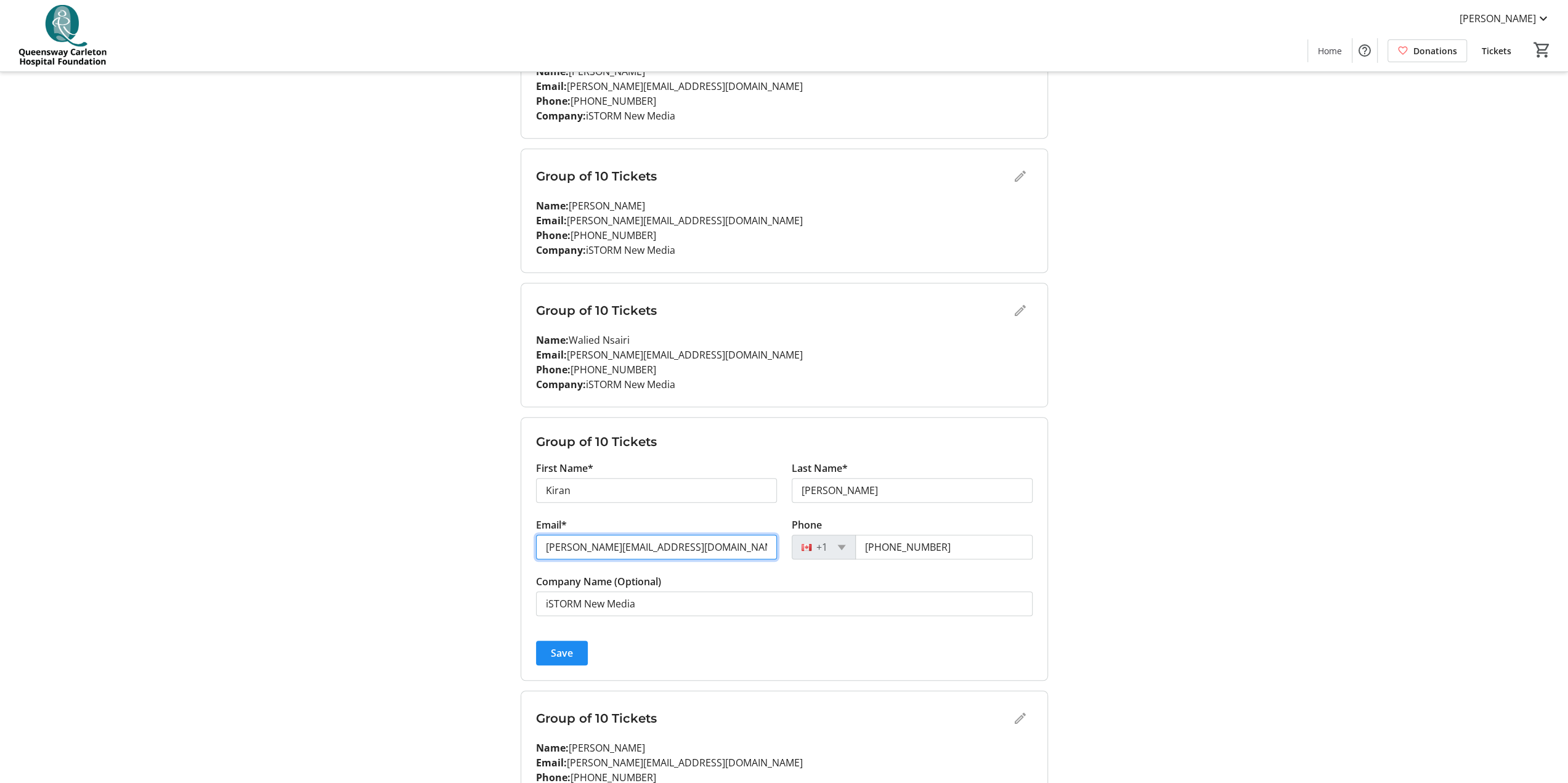
click at [474, 388] on div "My Event Tickets Here you can enter guest details for each ticket. Purchased ti…" at bounding box center [784, 387] width 813 height 1761
paste input "[PERSON_NAME]"
type input "[PERSON_NAME][EMAIL_ADDRESS][DOMAIN_NAME]"
click at [574, 388] on span "submit" at bounding box center [562, 653] width 52 height 30
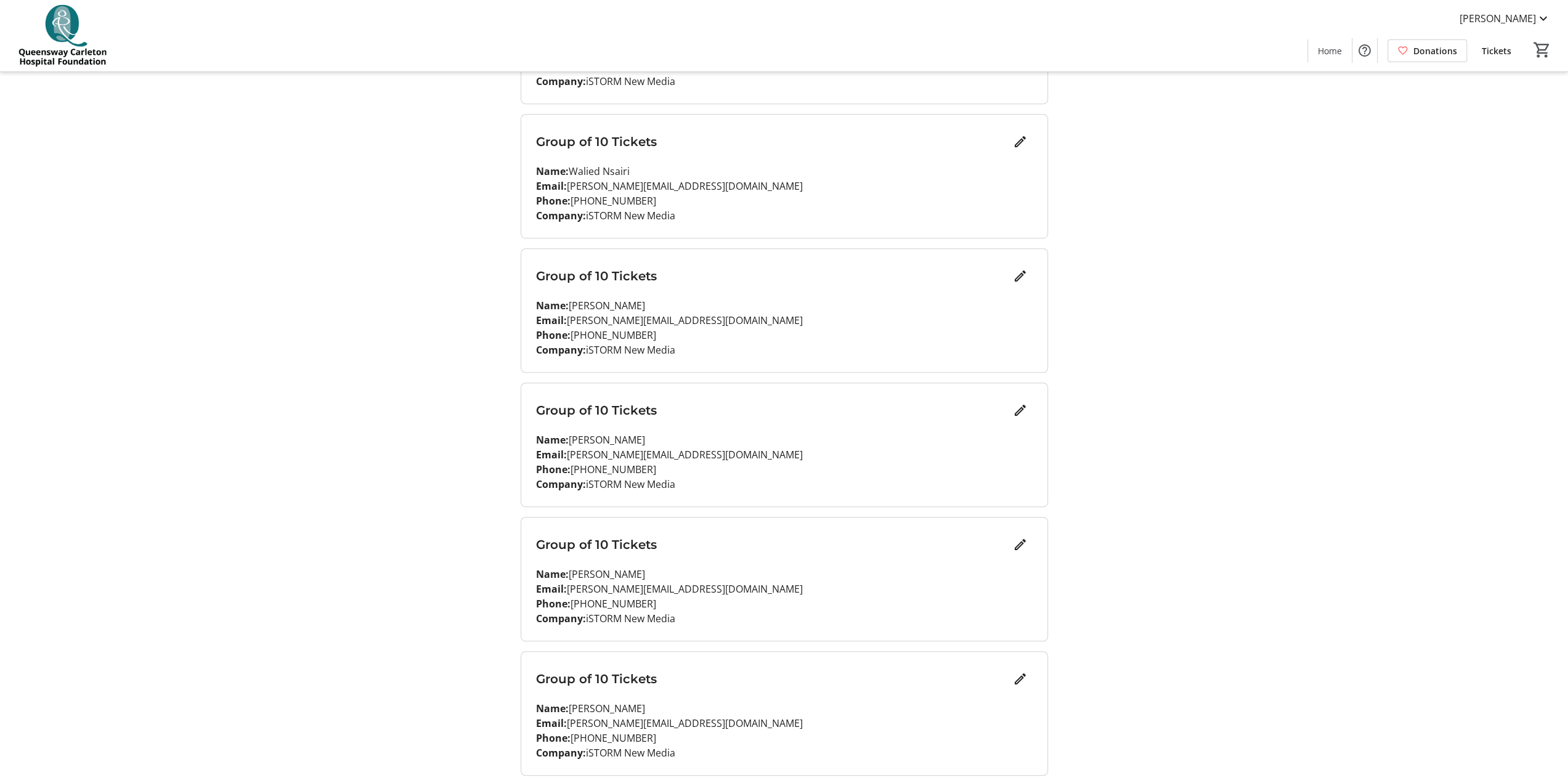
scroll to position [678, 0]
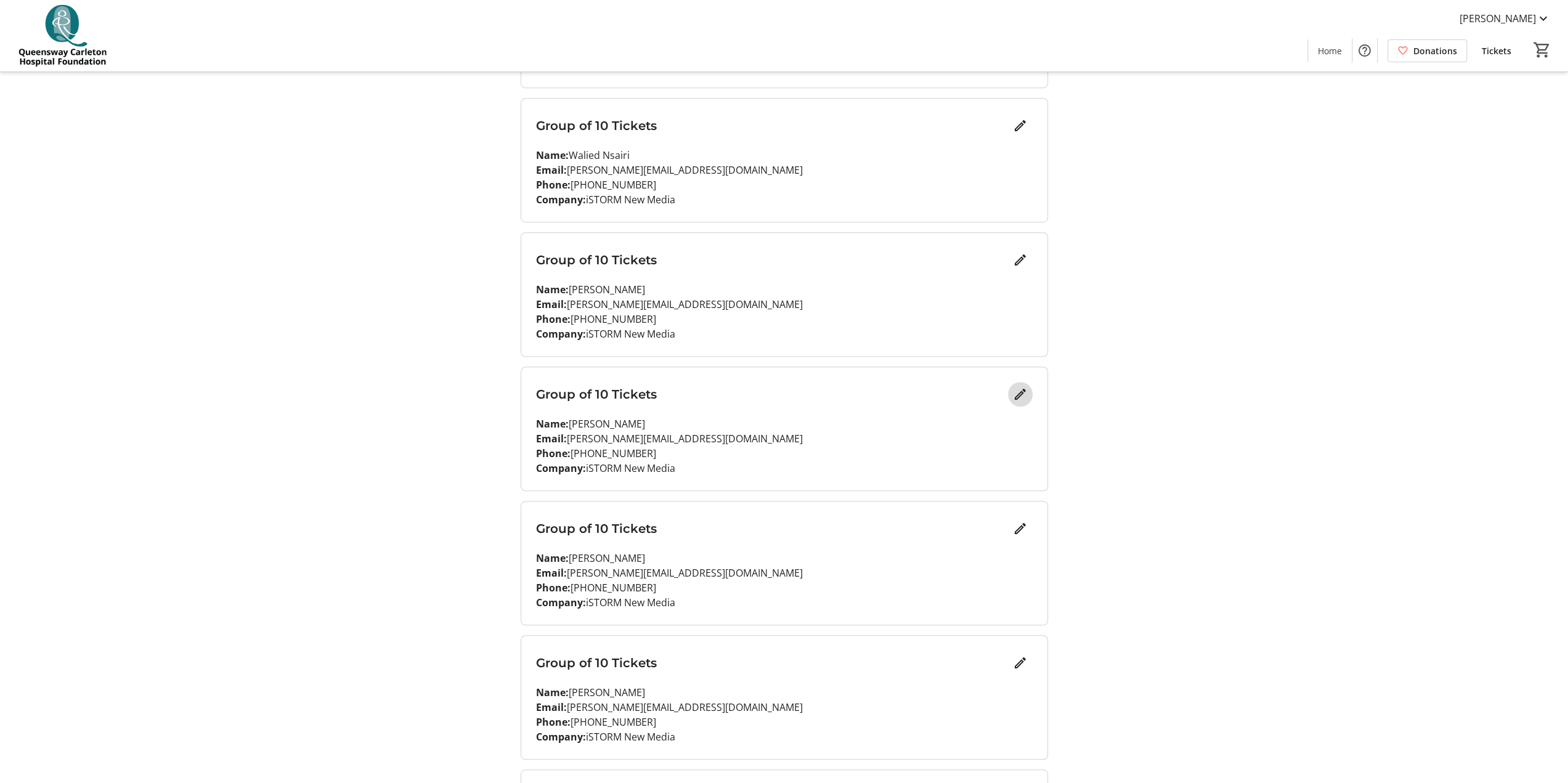
click at [788, 388] on mat-icon "Edit" at bounding box center [1020, 395] width 15 height 15
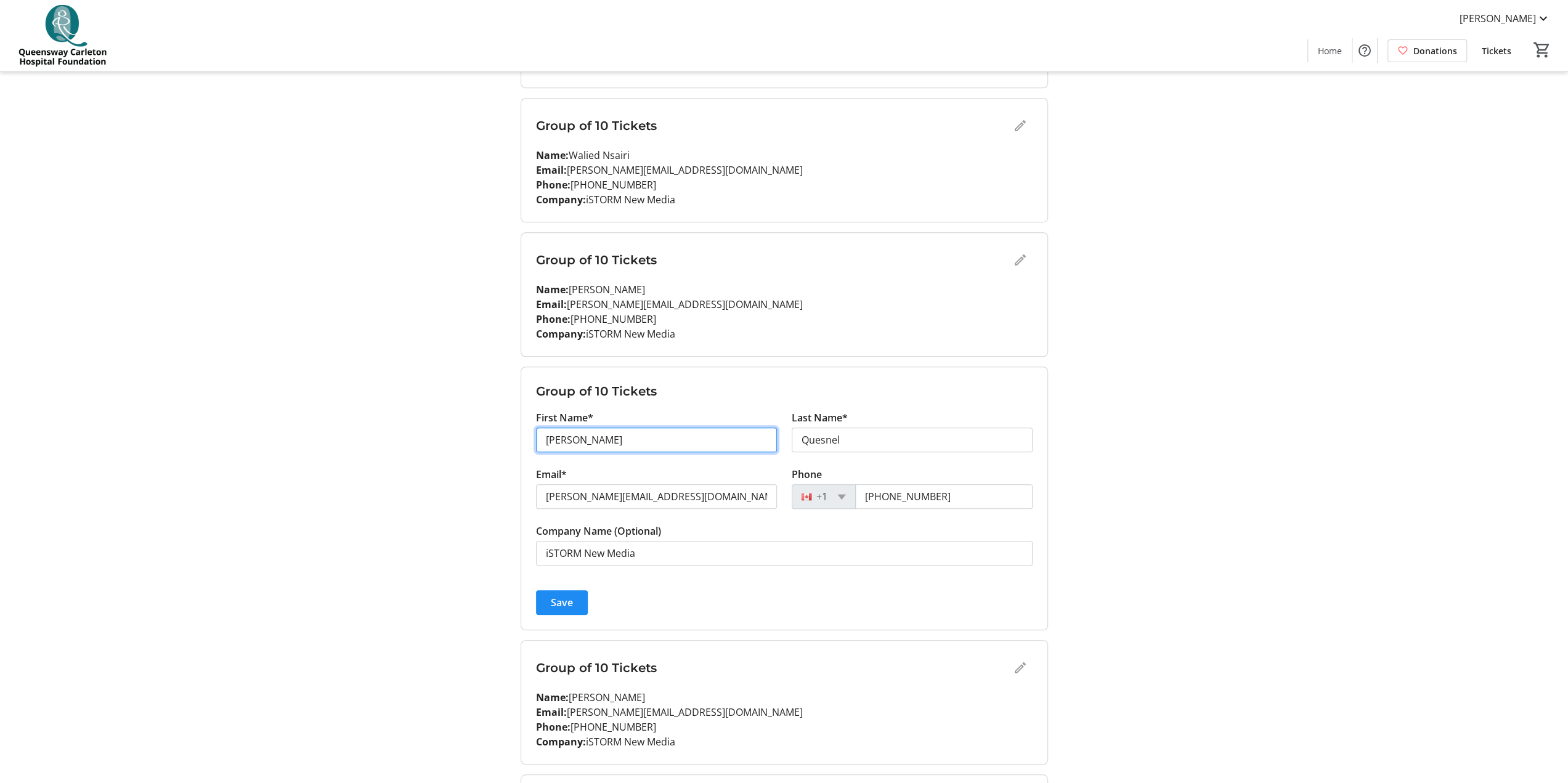
drag, startPoint x: 627, startPoint y: 437, endPoint x: 418, endPoint y: 449, distance: 209.3
click at [386, 388] on div "My Event Tickets Here you can enter guest details for each ticket. Purchased ti…" at bounding box center [784, 202] width 813 height 1761
type input "[PERSON_NAME]"
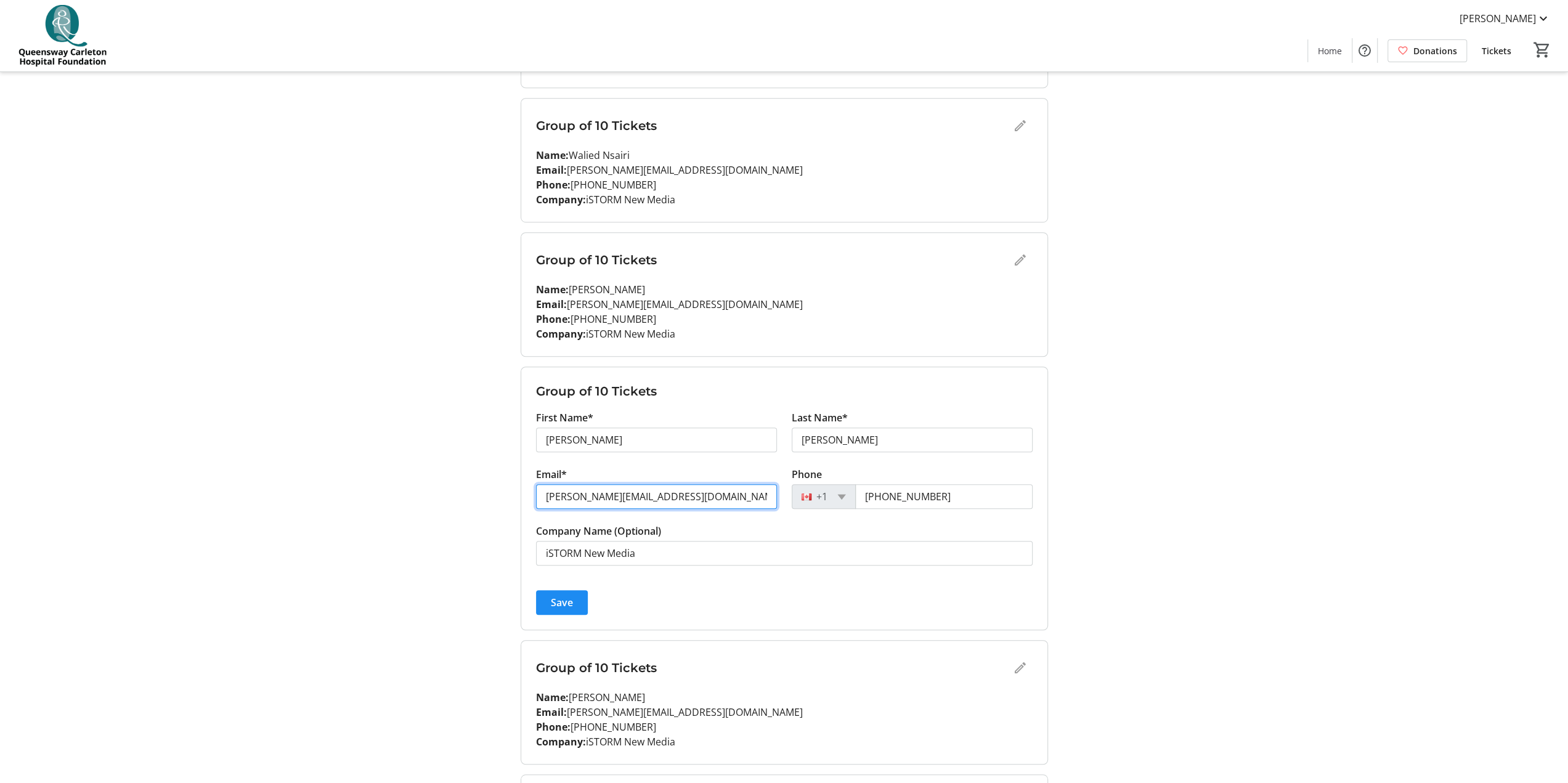
drag, startPoint x: 623, startPoint y: 493, endPoint x: 494, endPoint y: 483, distance: 129.4
click at [494, 388] on div "My Event Tickets Here you can enter guest details for each ticket. Purchased ti…" at bounding box center [784, 202] width 813 height 1761
paste input "[PERSON_NAME]"
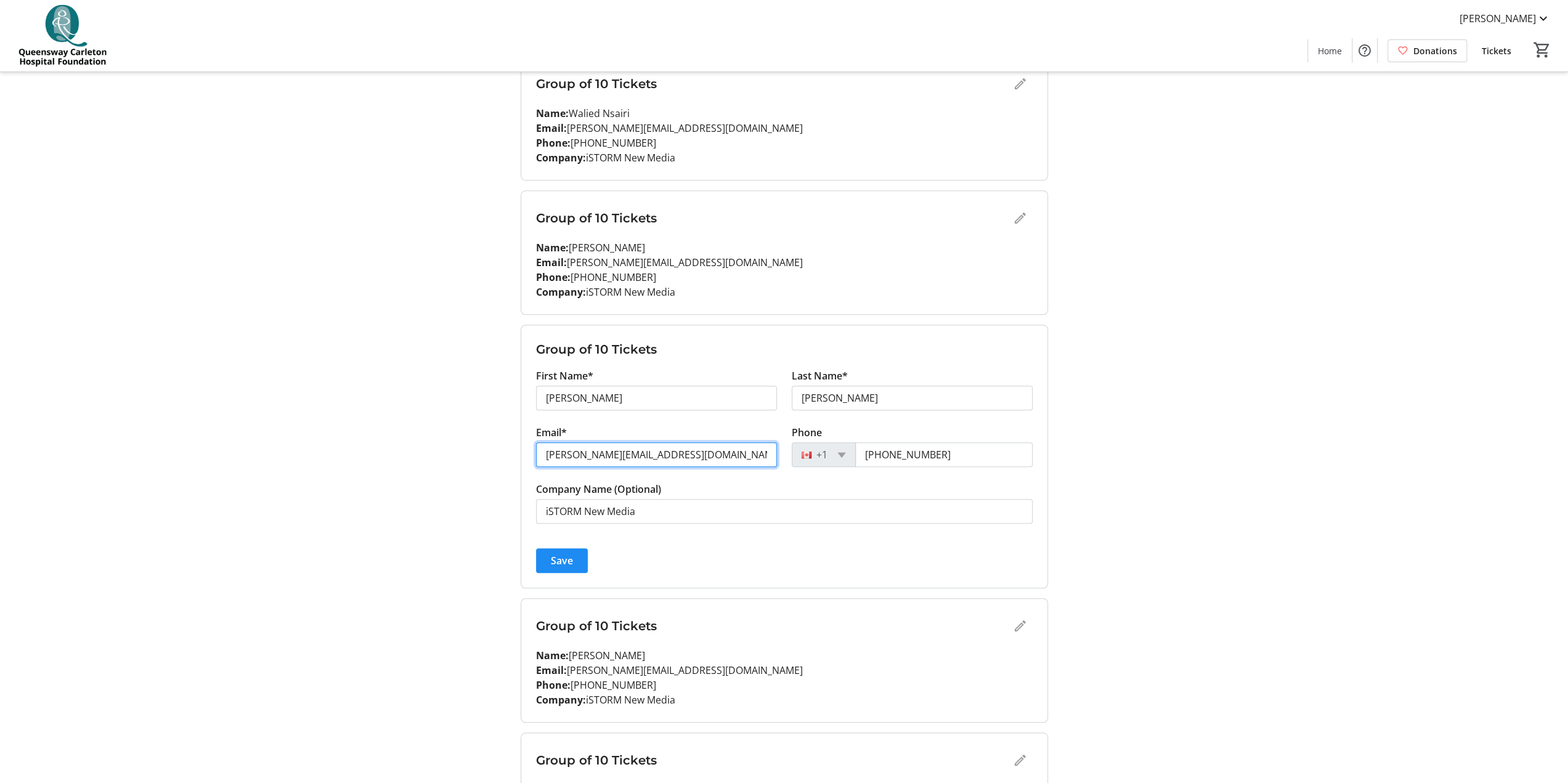
scroll to position [740, 0]
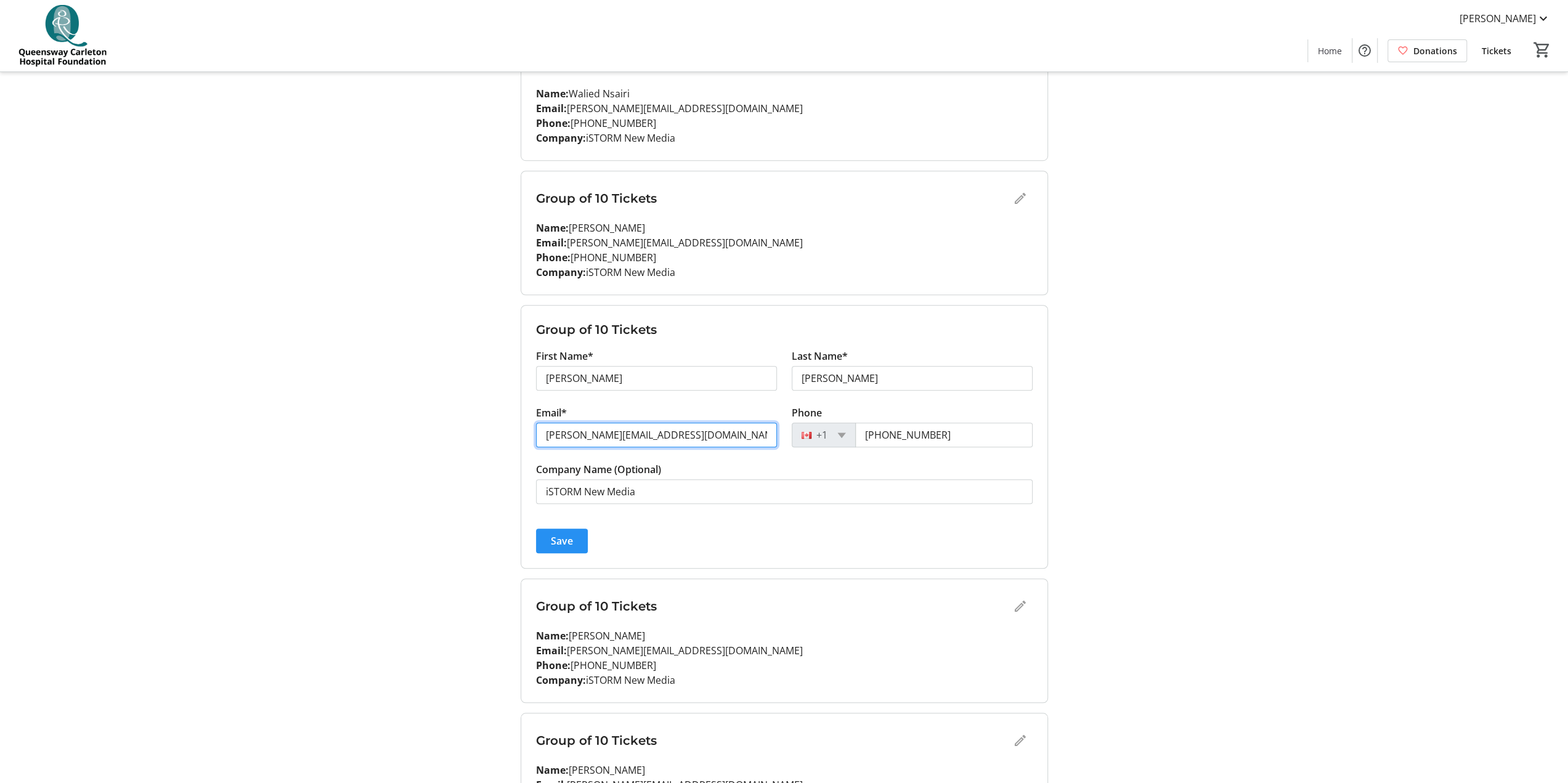
type input "[PERSON_NAME][EMAIL_ADDRESS][DOMAIN_NAME]"
click at [568, 388] on span "Save" at bounding box center [562, 541] width 22 height 15
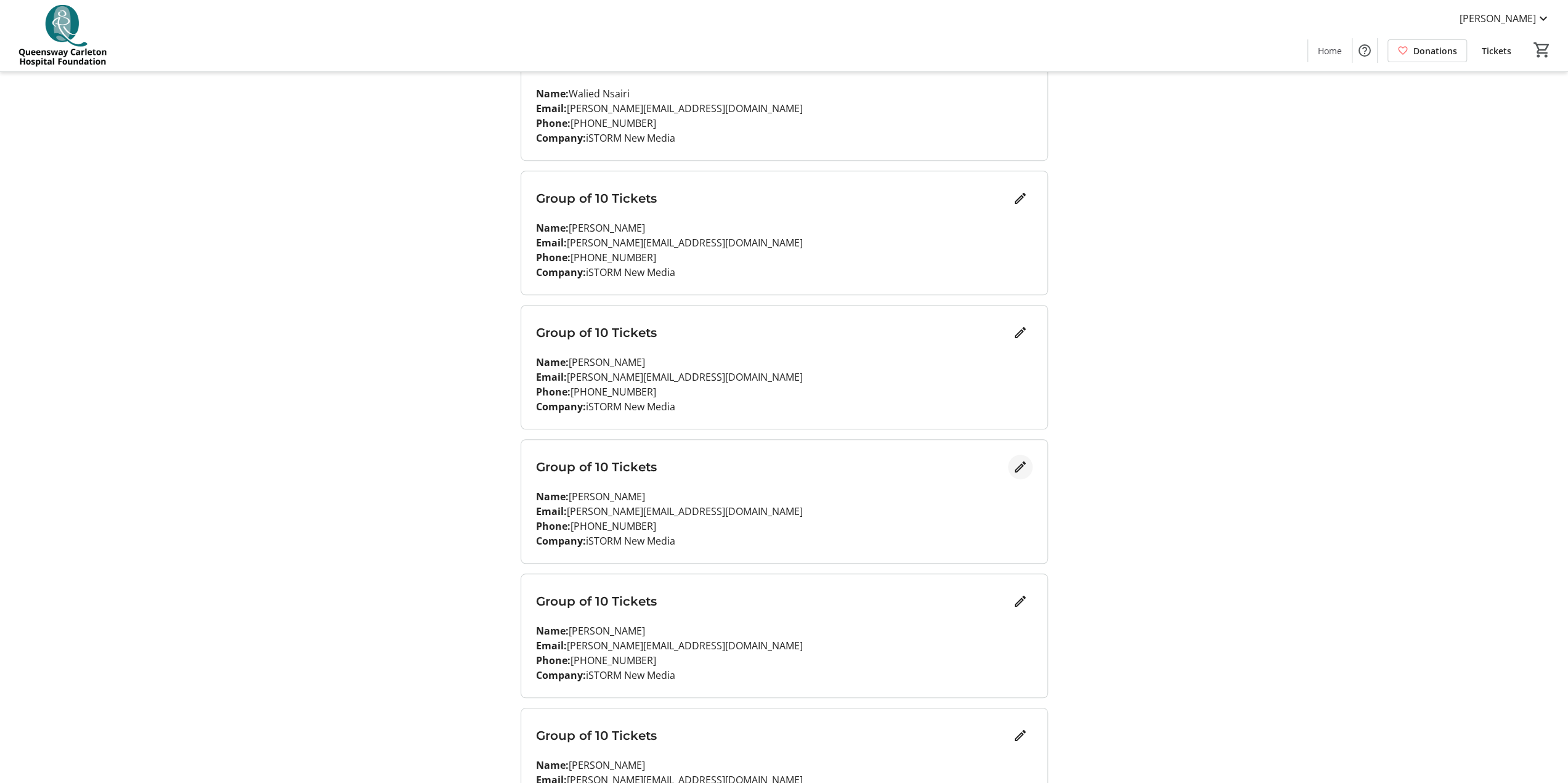
click at [788, 388] on mat-icon "Edit" at bounding box center [1020, 467] width 15 height 15
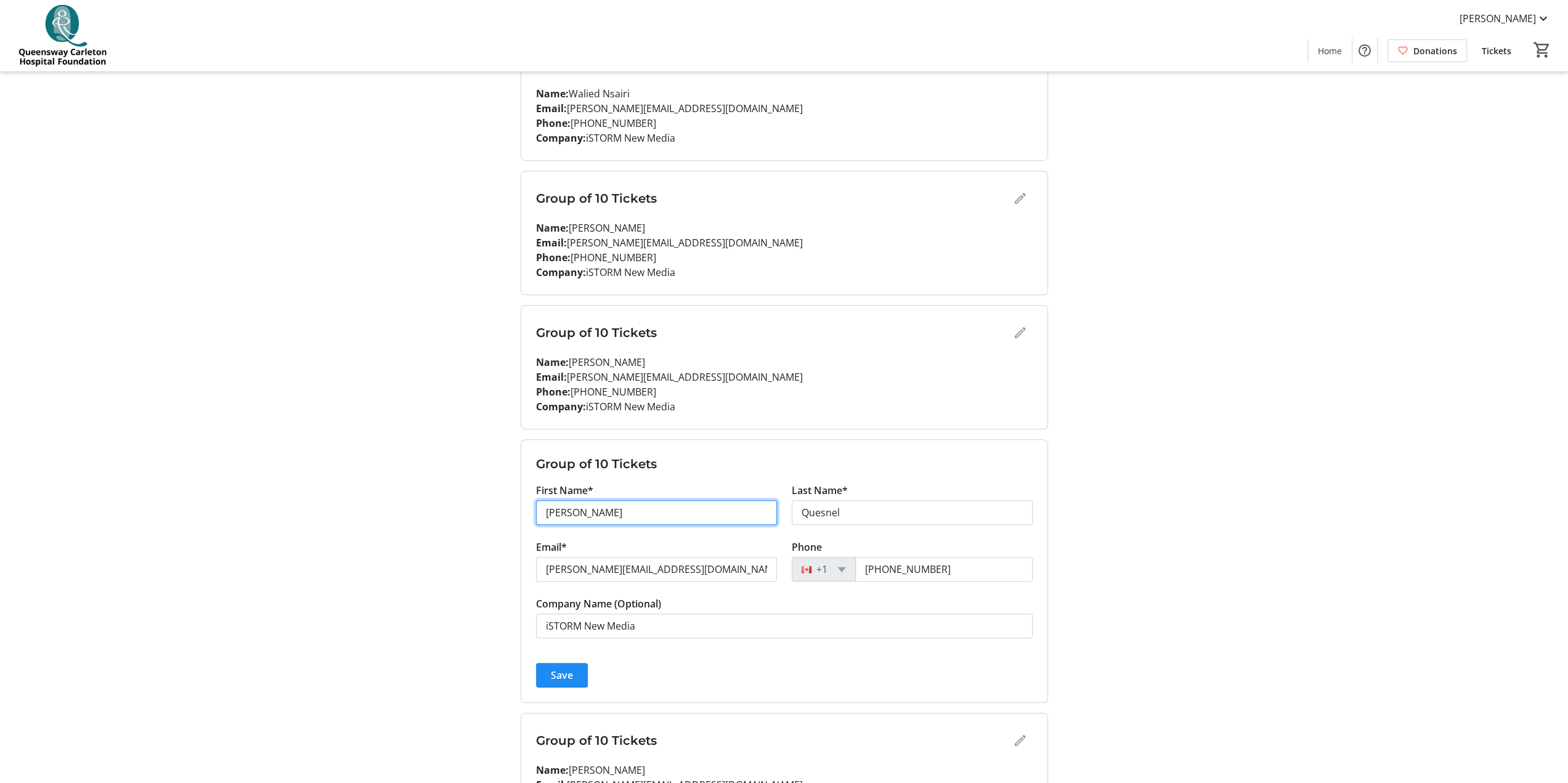
drag, startPoint x: 621, startPoint y: 509, endPoint x: 421, endPoint y: 514, distance: 200.1
click at [421, 388] on div "My Event Tickets Here you can enter guest details for each ticket. Purchased ti…" at bounding box center [784, 140] width 813 height 1761
type input "Ben"
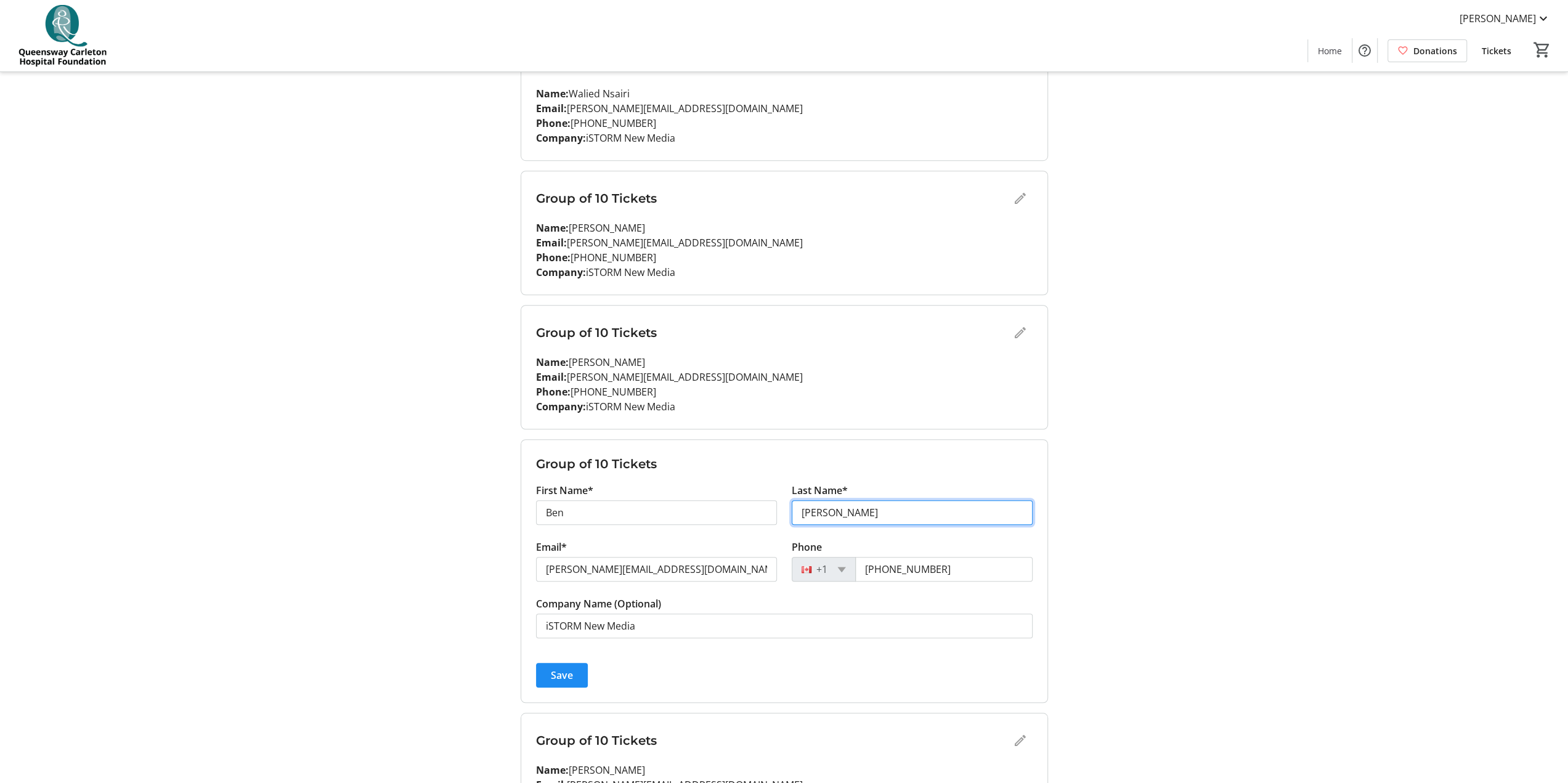
type input "[PERSON_NAME]"
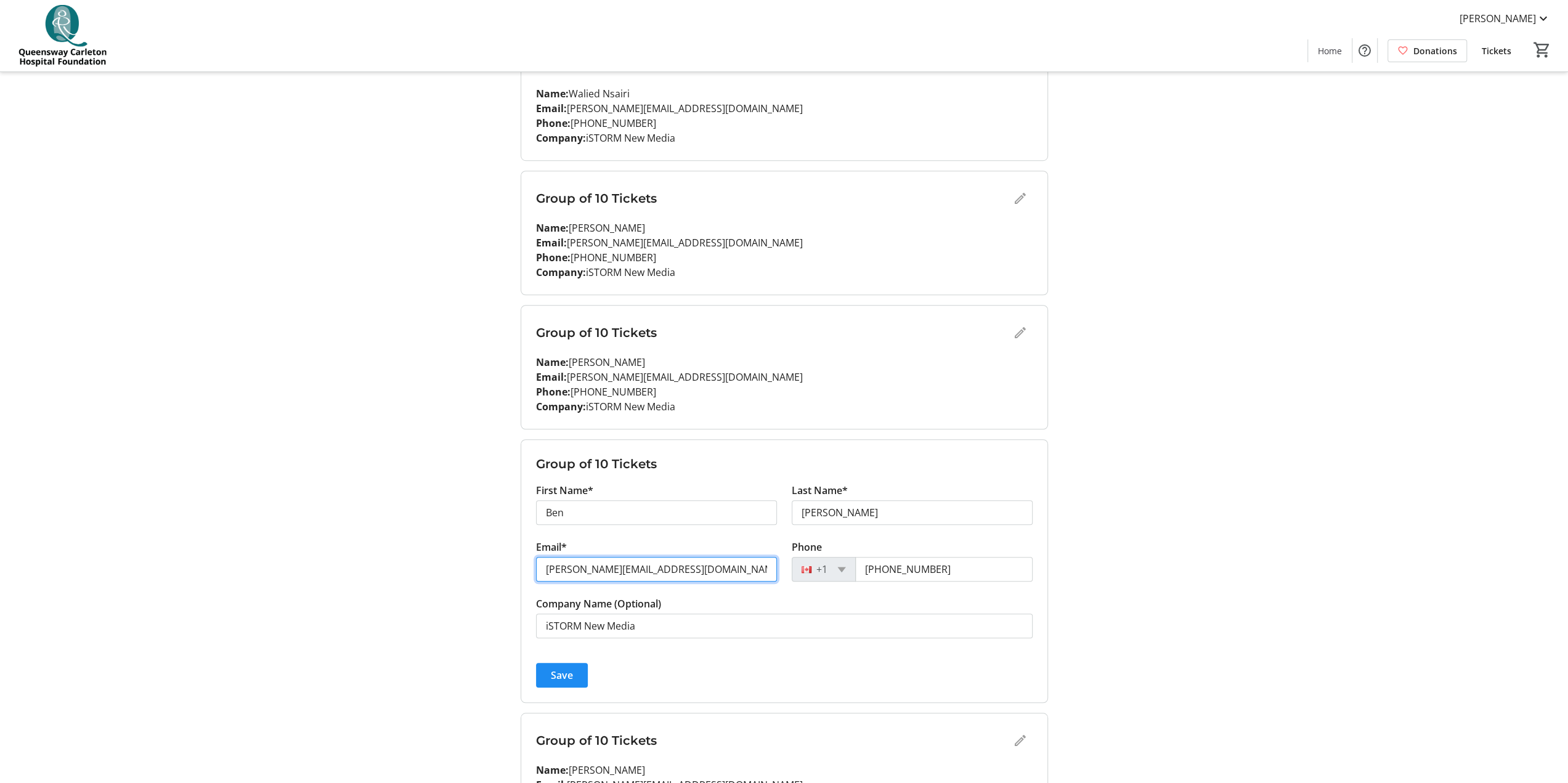
drag, startPoint x: 663, startPoint y: 566, endPoint x: 472, endPoint y: 573, distance: 191.1
click at [472, 388] on div "My Event Tickets Here you can enter guest details for each ticket. Purchased ti…" at bounding box center [784, 140] width 813 height 1761
paste input "[PERSON_NAME]"
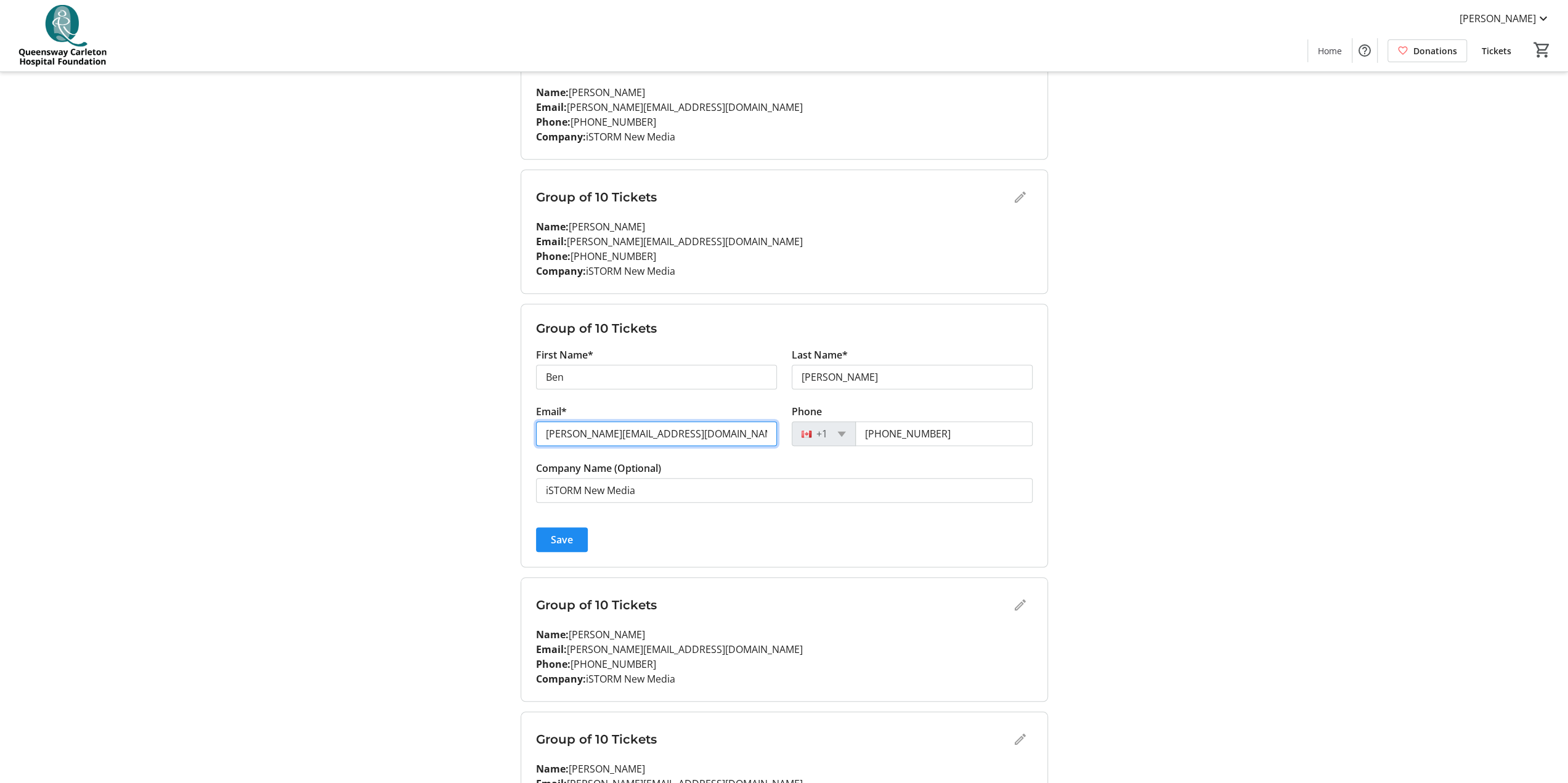
scroll to position [924, 0]
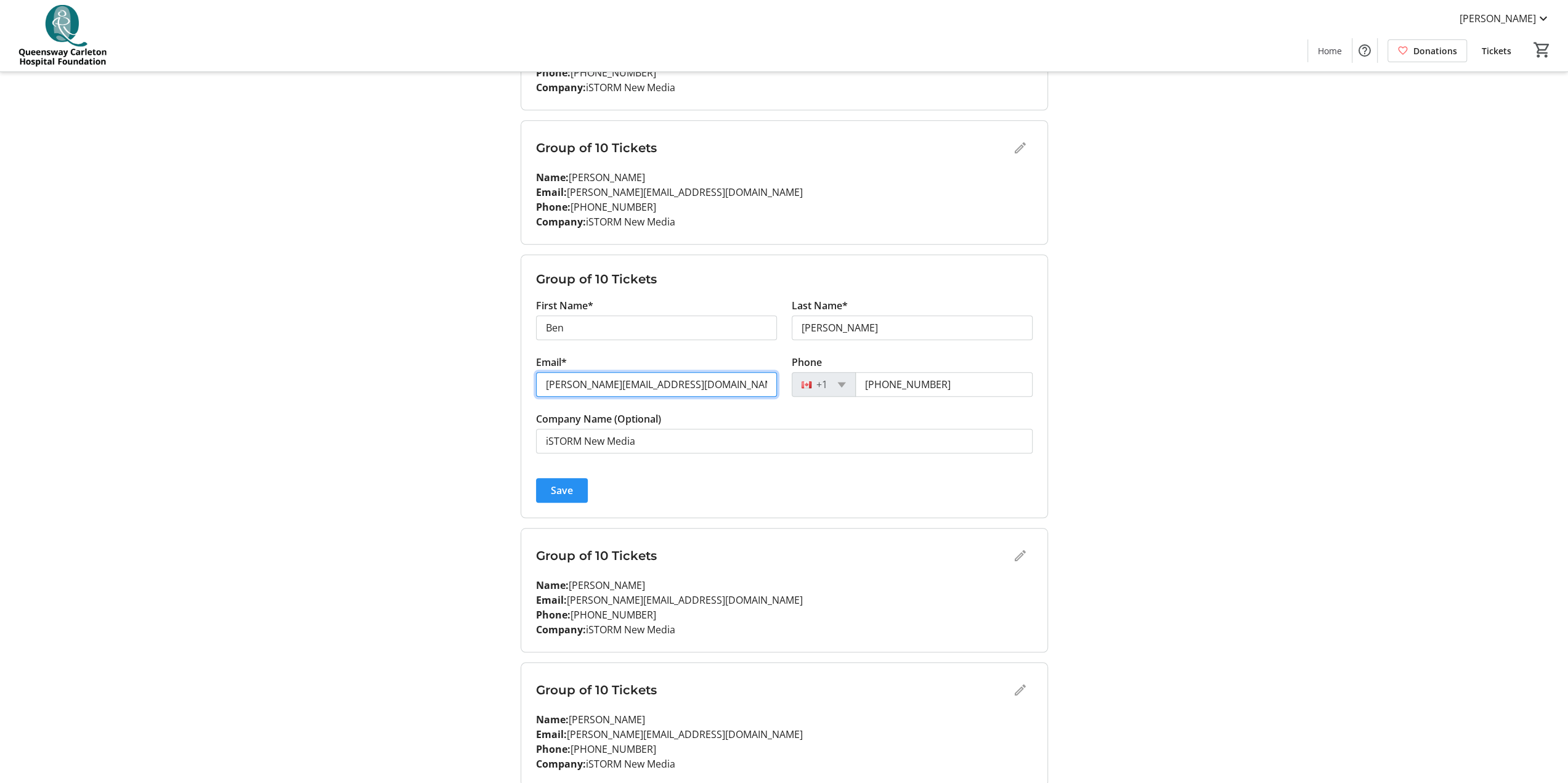
type input "[PERSON_NAME][EMAIL_ADDRESS][DOMAIN_NAME]"
click at [563, 388] on span "Save" at bounding box center [562, 491] width 22 height 15
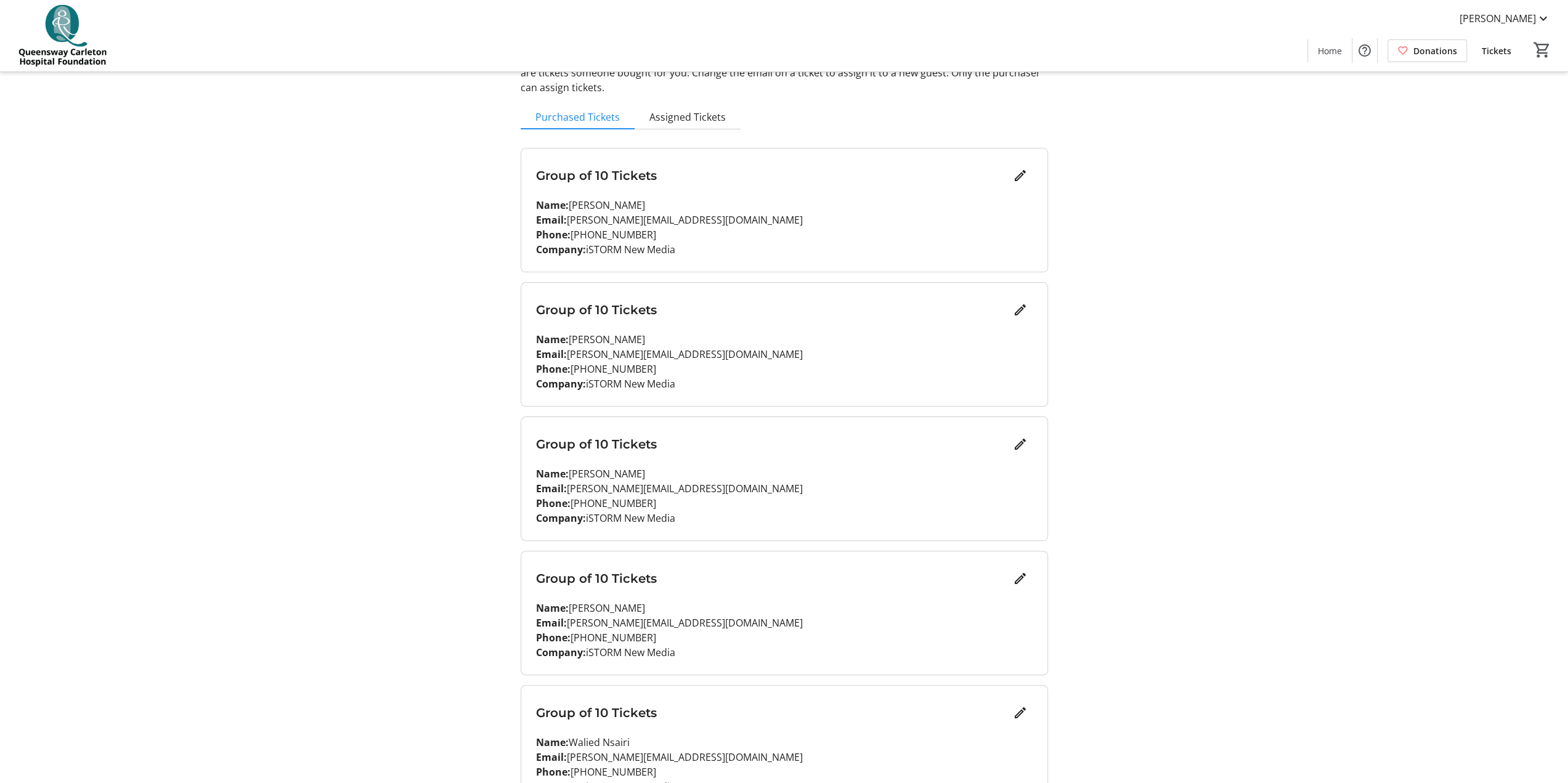
scroll to position [0, 0]
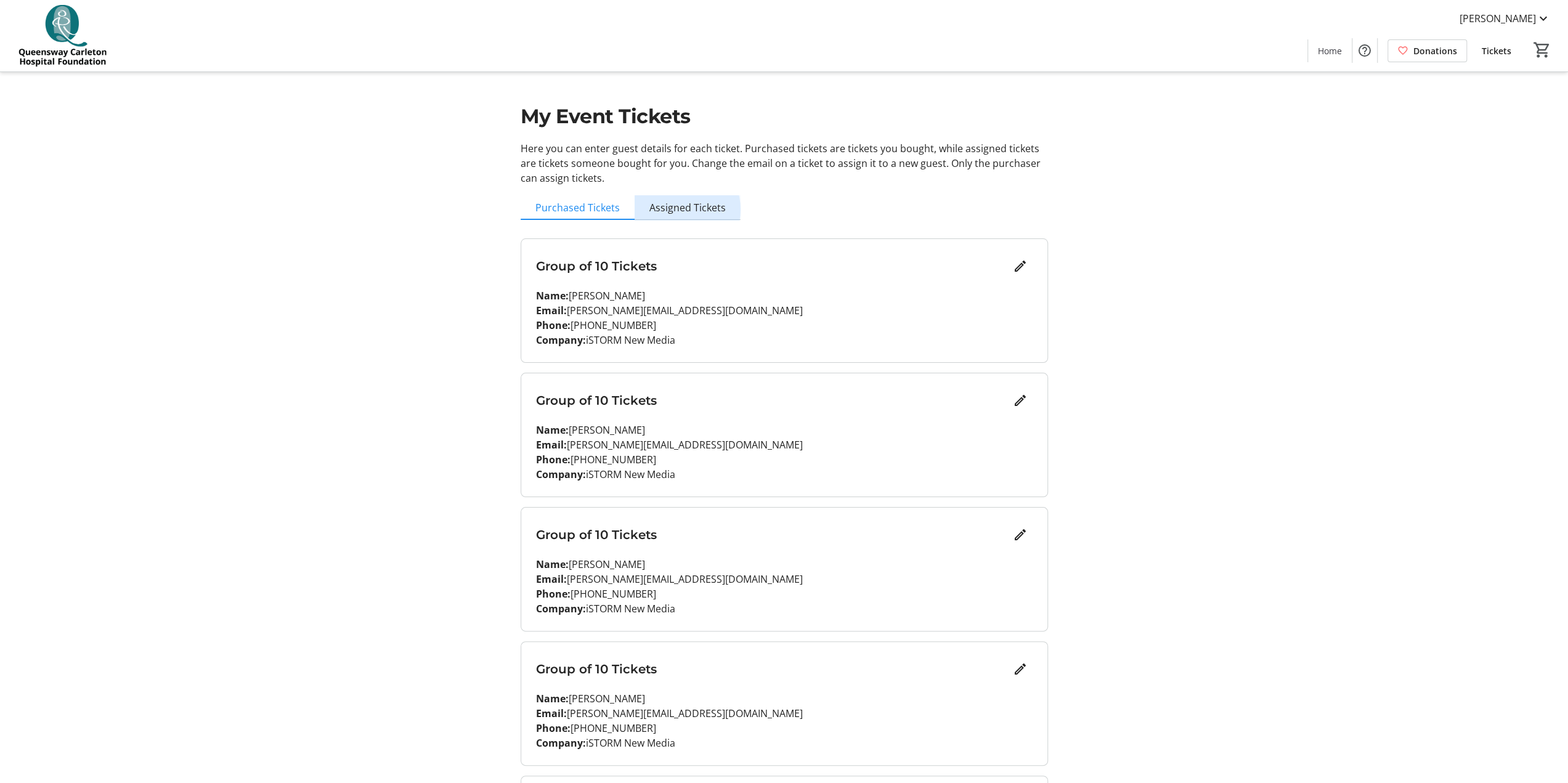
click at [676, 210] on span "Assigned Tickets" at bounding box center [687, 208] width 76 height 10
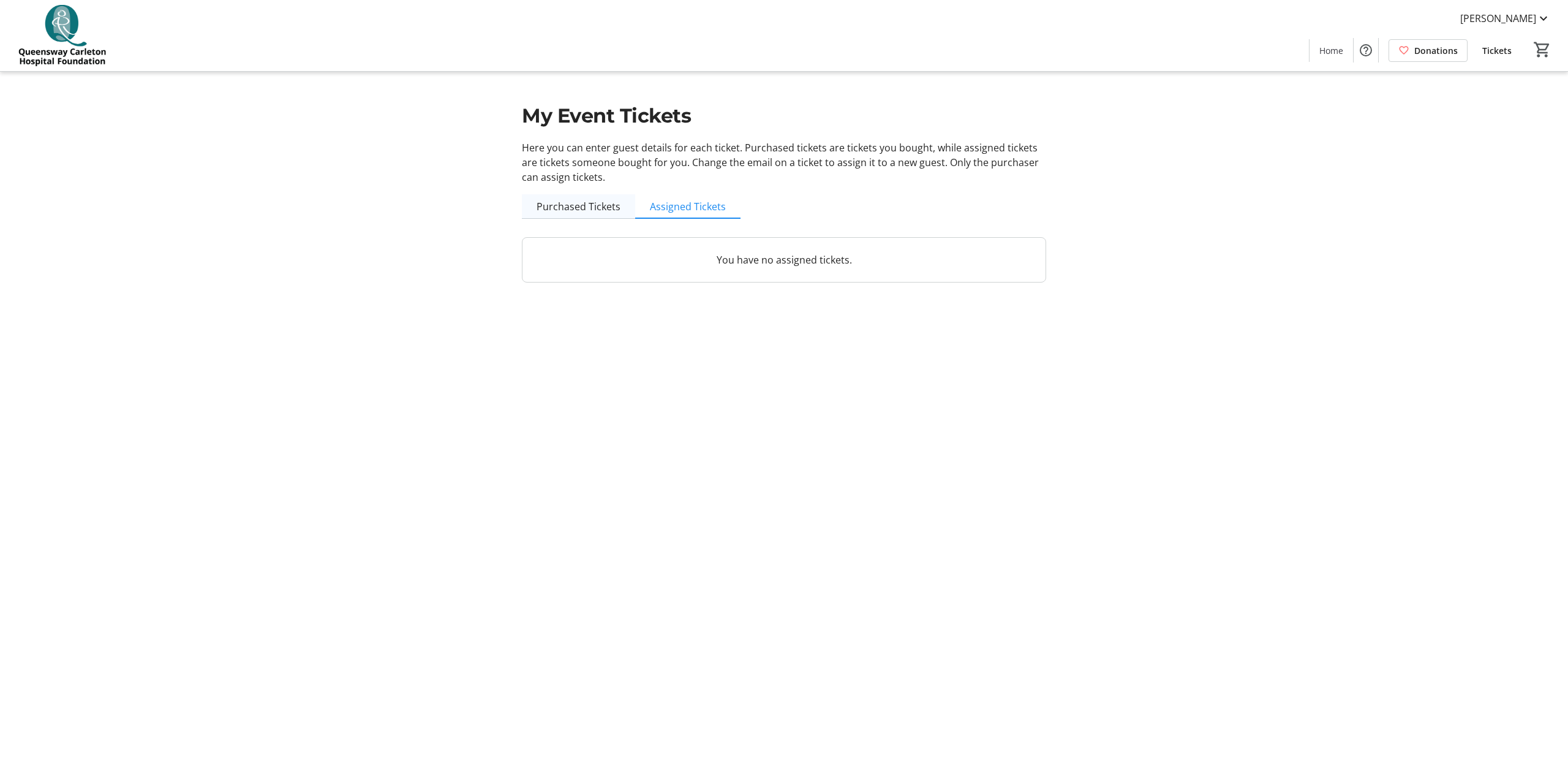
click at [593, 208] on span "Purchased Tickets" at bounding box center [578, 207] width 84 height 10
